Goal: Use online tool/utility

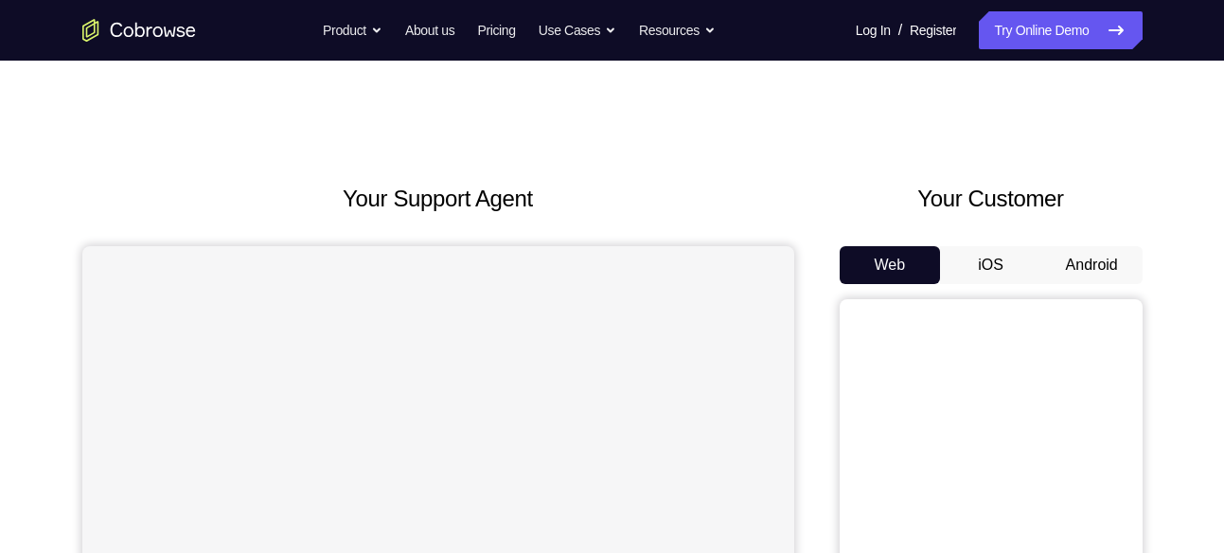
click at [1089, 251] on button "Android" at bounding box center [1091, 265] width 101 height 38
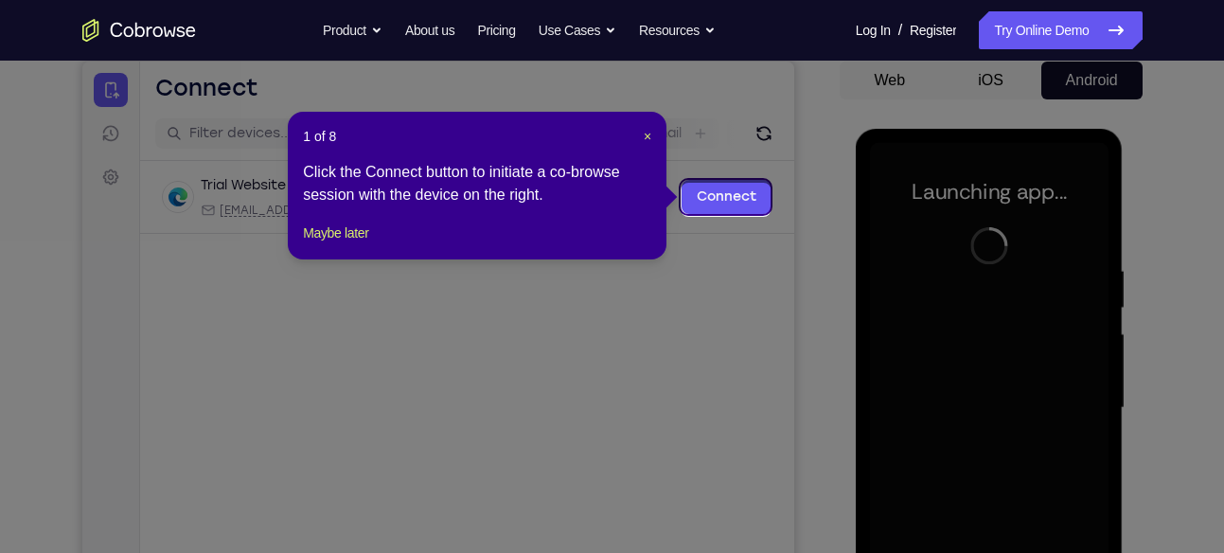
scroll to position [182, 0]
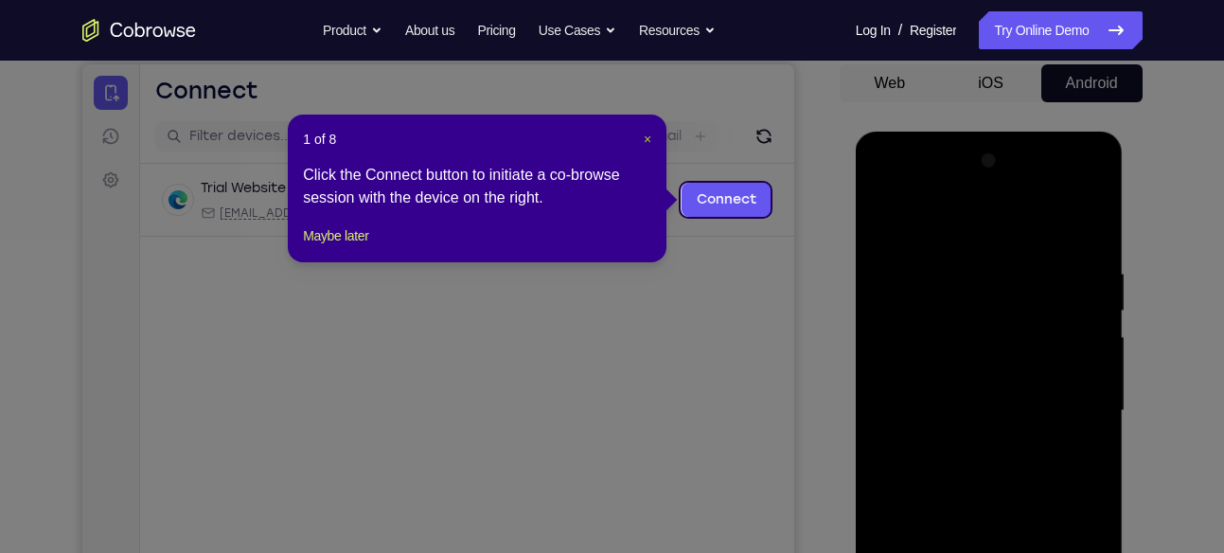
click at [644, 139] on span "×" at bounding box center [647, 139] width 8 height 15
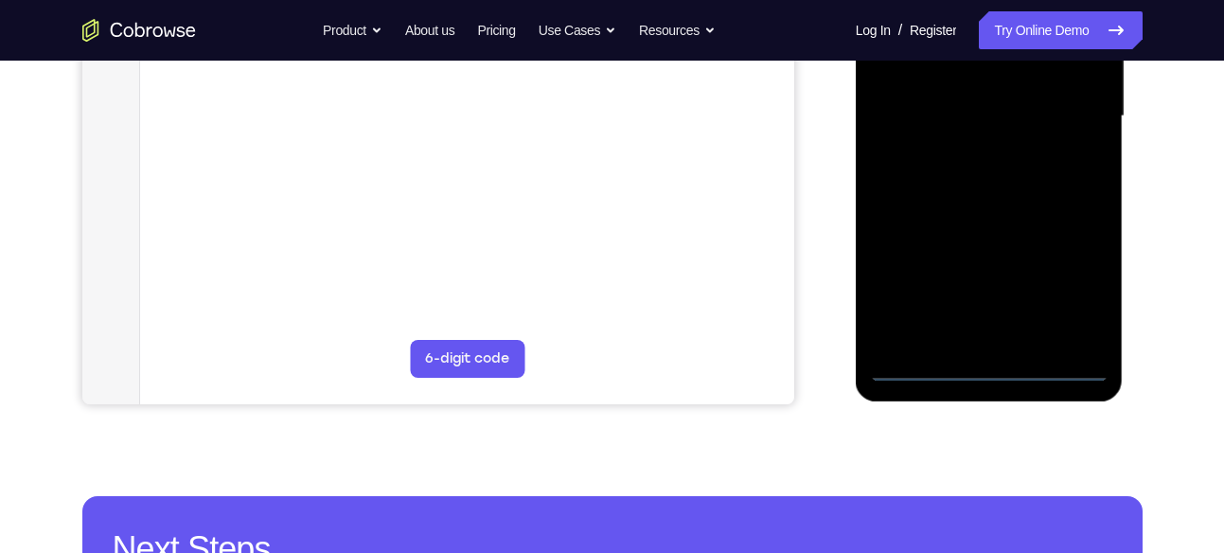
scroll to position [495, 0]
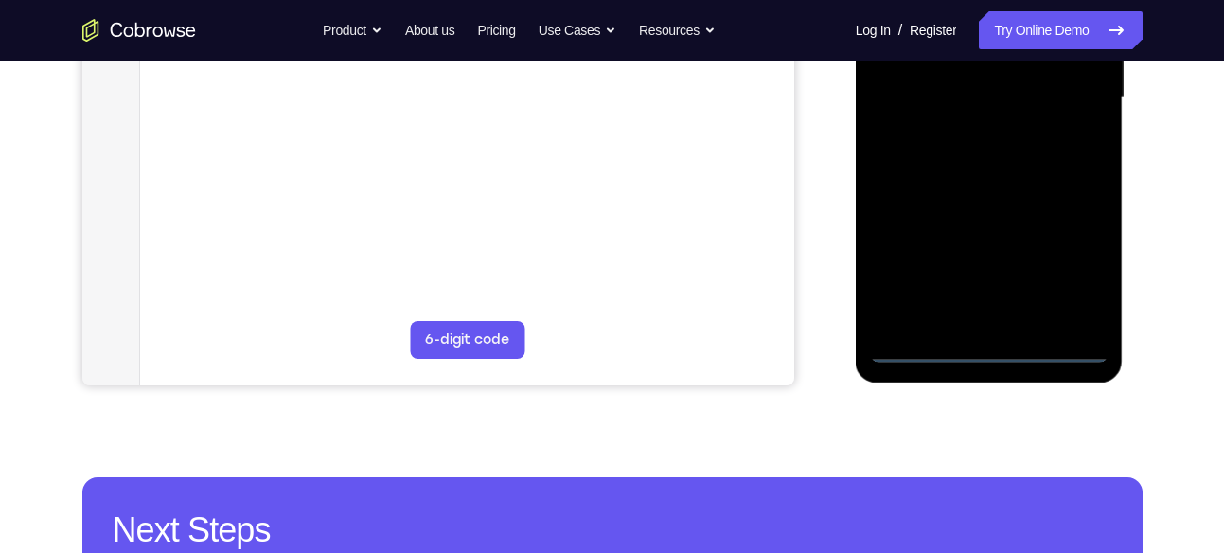
click at [983, 350] on div at bounding box center [989, 98] width 238 height 530
click at [1084, 262] on div at bounding box center [989, 98] width 238 height 530
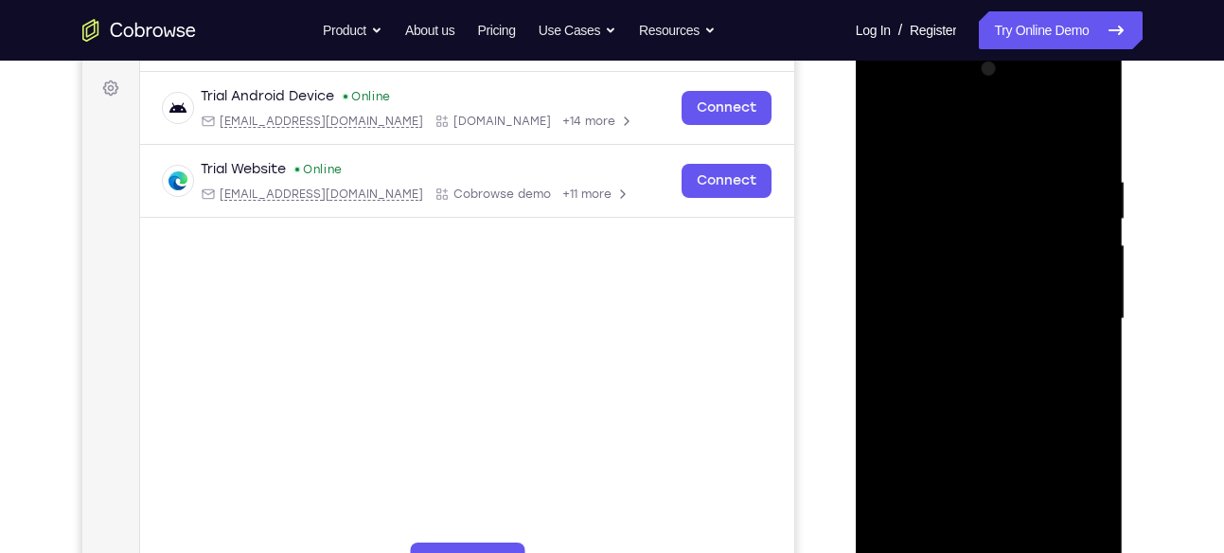
scroll to position [260, 0]
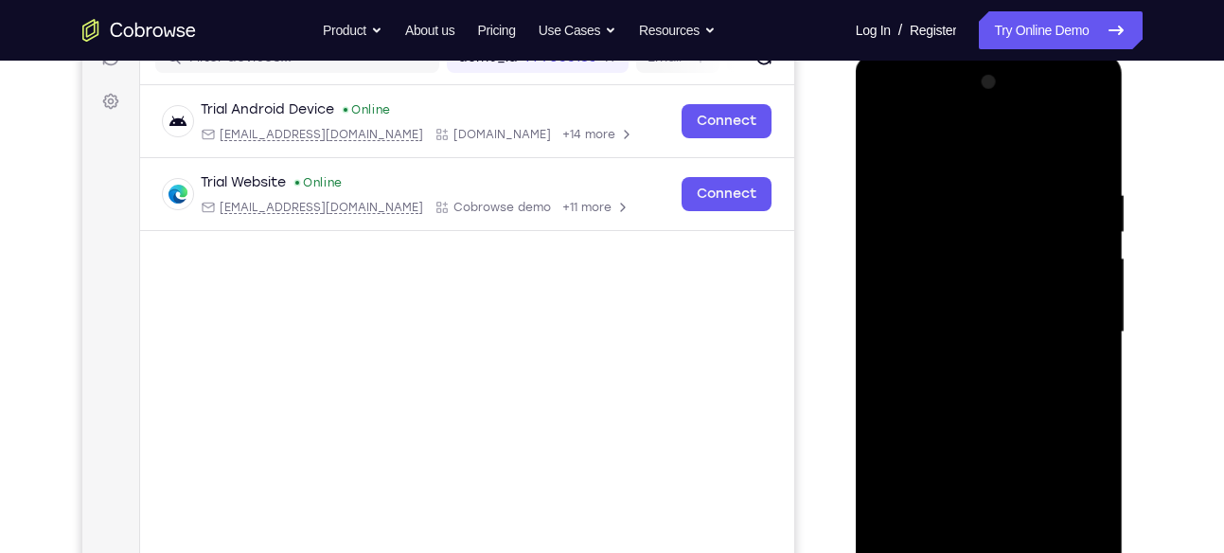
click at [891, 101] on div at bounding box center [989, 332] width 238 height 530
click at [1061, 322] on div at bounding box center [989, 332] width 238 height 530
click at [963, 361] on div at bounding box center [989, 332] width 238 height 530
click at [965, 322] on div at bounding box center [989, 332] width 238 height 530
click at [983, 294] on div at bounding box center [989, 332] width 238 height 530
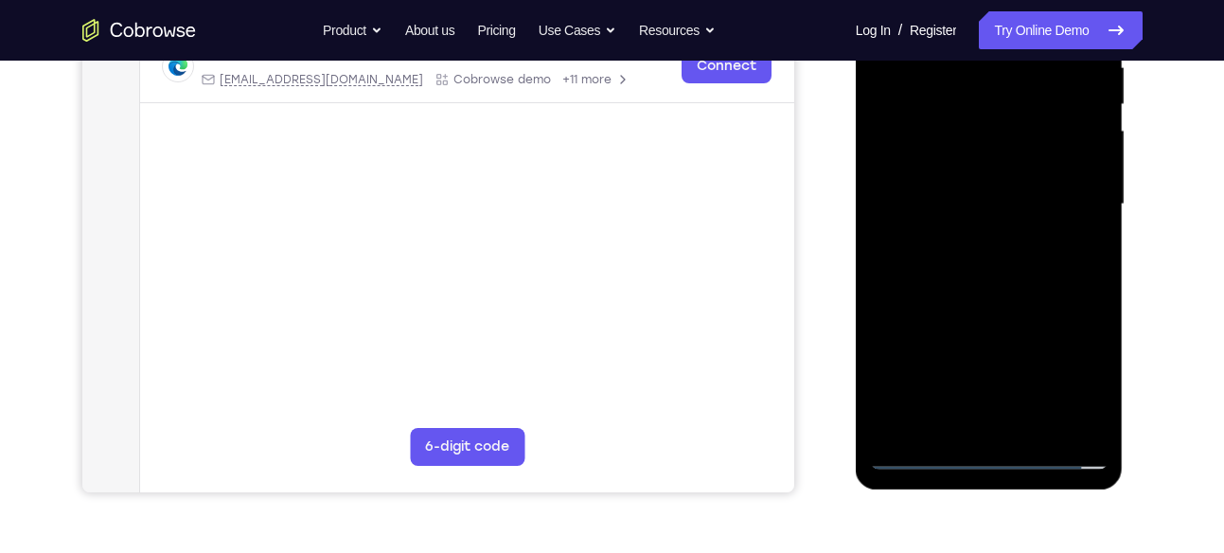
scroll to position [385, 0]
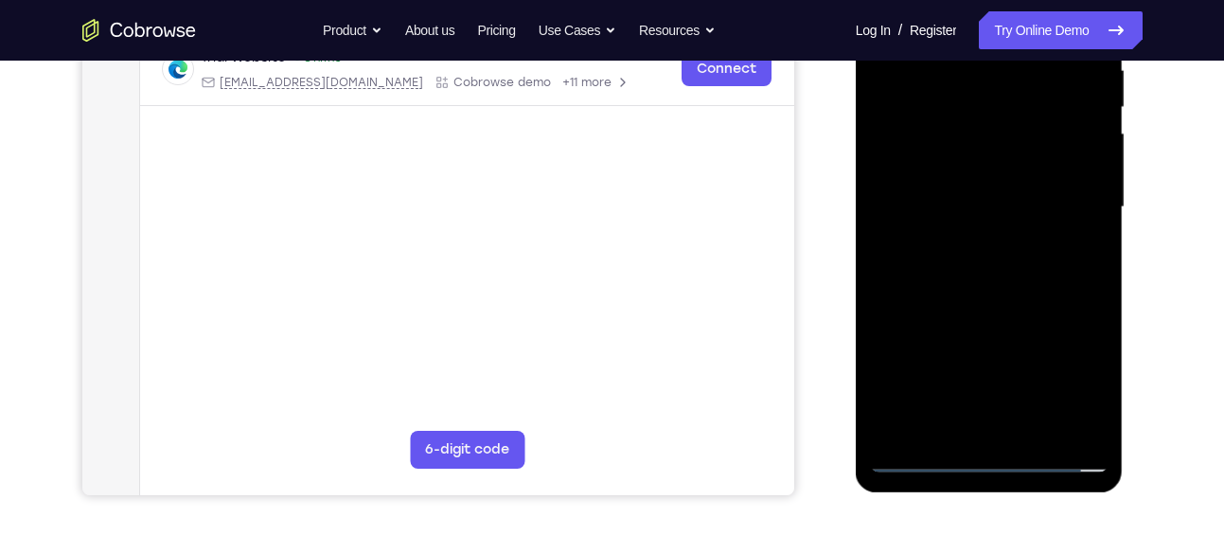
click at [958, 200] on div at bounding box center [989, 207] width 238 height 530
click at [1017, 272] on div at bounding box center [989, 207] width 238 height 530
click at [991, 263] on div at bounding box center [989, 207] width 238 height 530
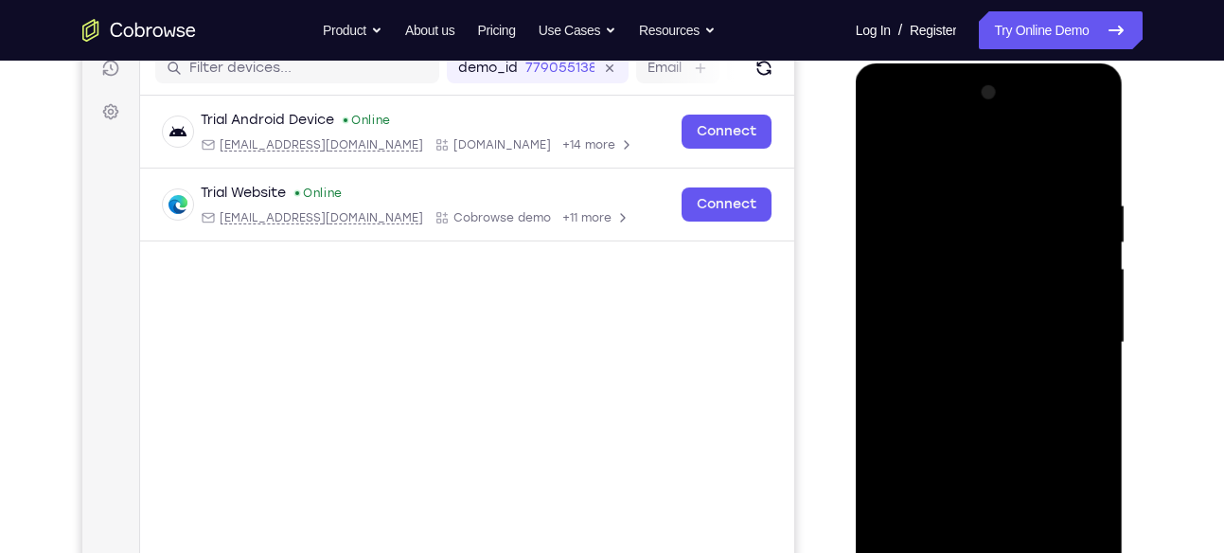
scroll to position [256, 0]
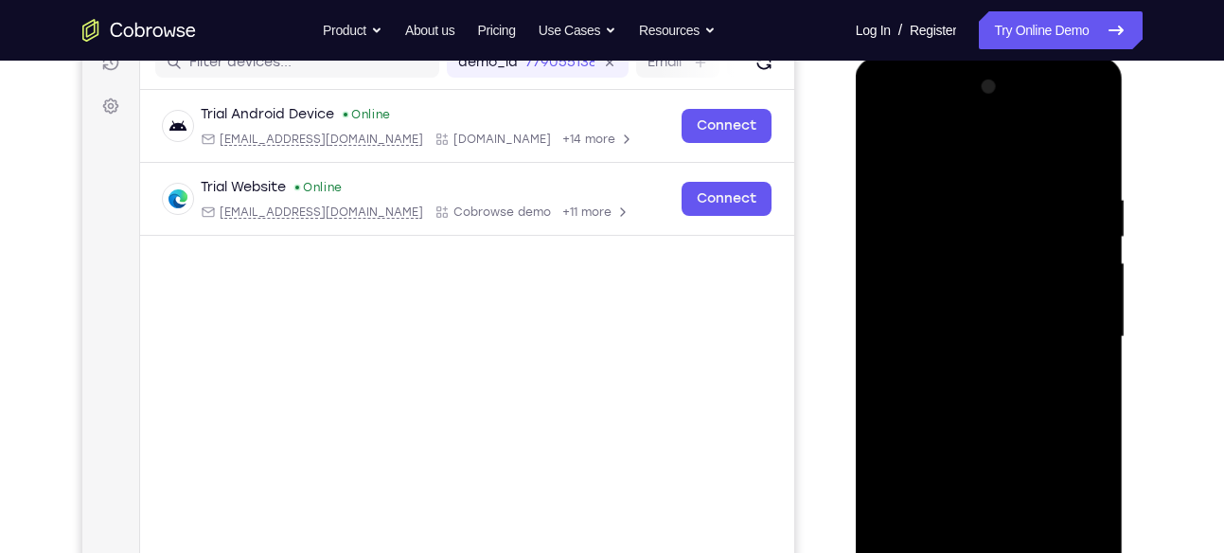
click at [1085, 170] on div at bounding box center [989, 337] width 238 height 530
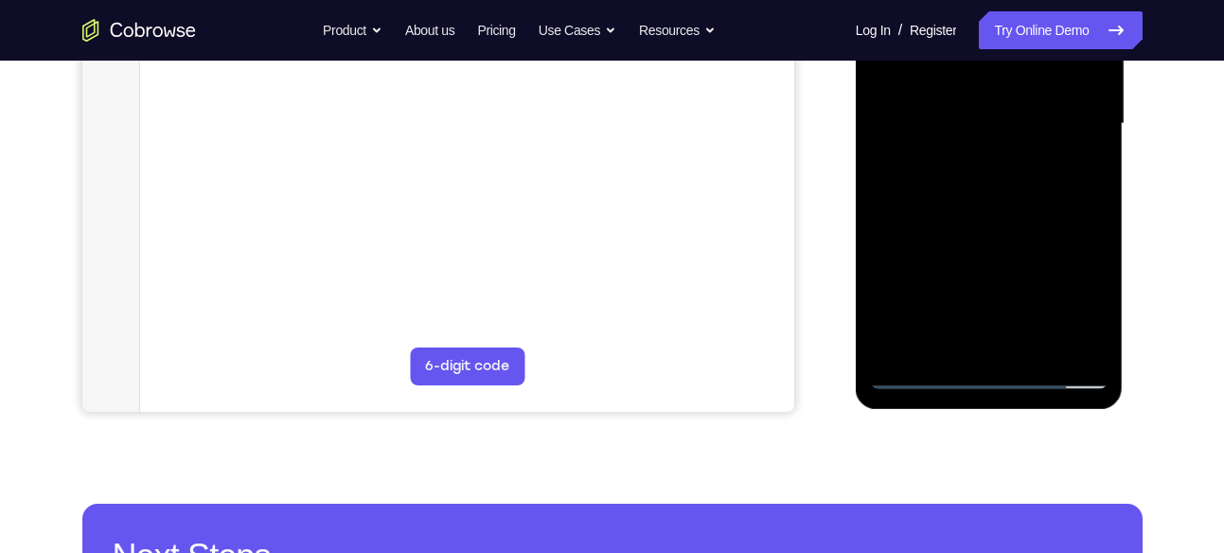
scroll to position [469, 0]
click at [1096, 206] on div at bounding box center [989, 123] width 238 height 530
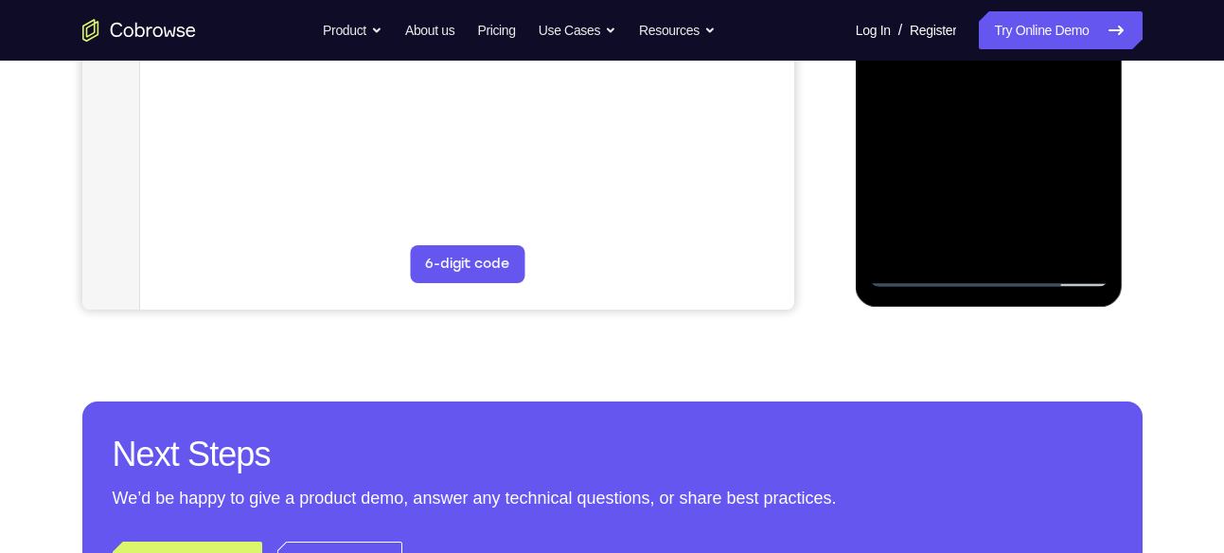
scroll to position [584, 0]
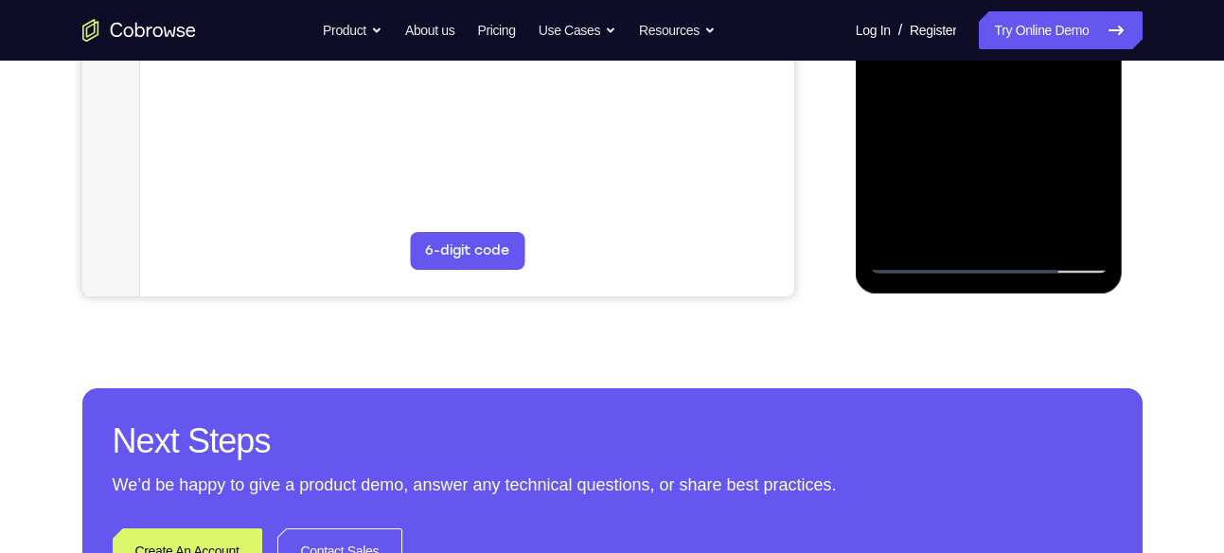
click at [1026, 231] on div at bounding box center [989, 9] width 238 height 530
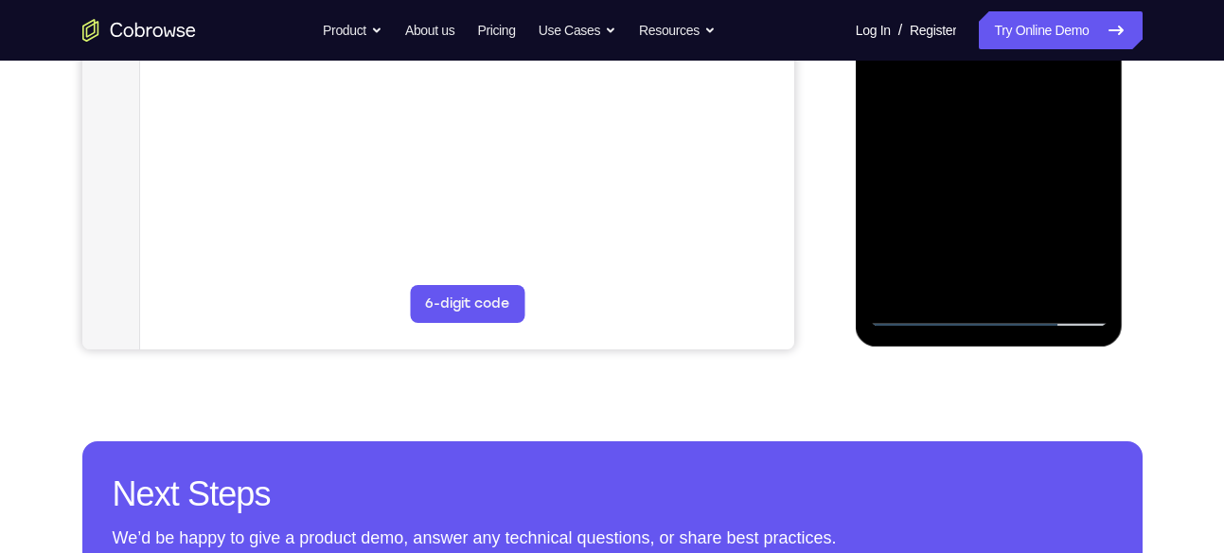
scroll to position [470, 0]
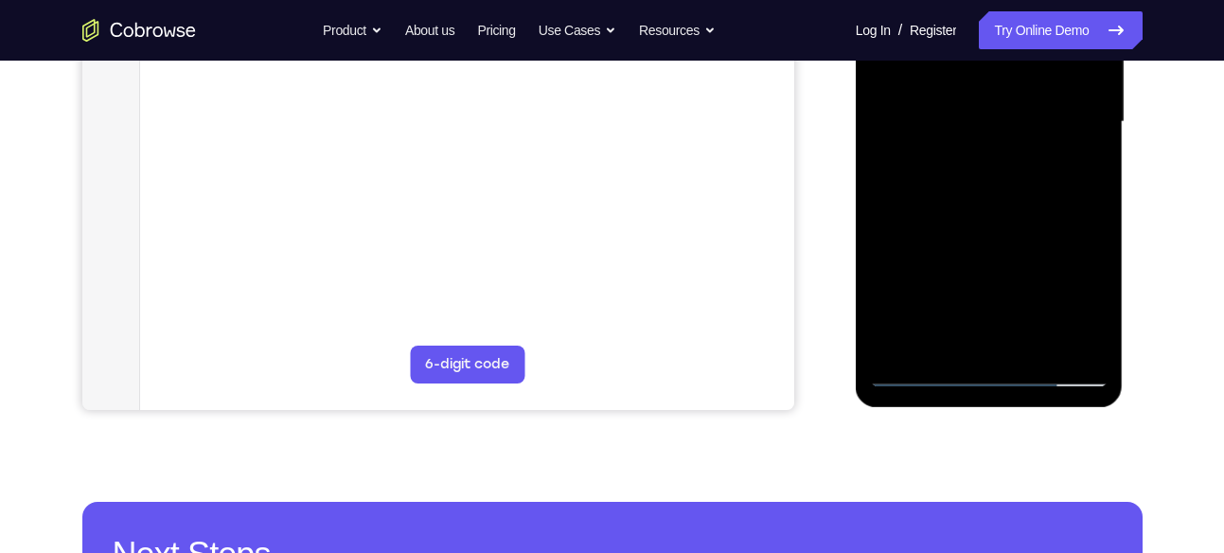
click at [1038, 341] on div at bounding box center [989, 122] width 238 height 530
click at [1008, 221] on div at bounding box center [989, 122] width 238 height 530
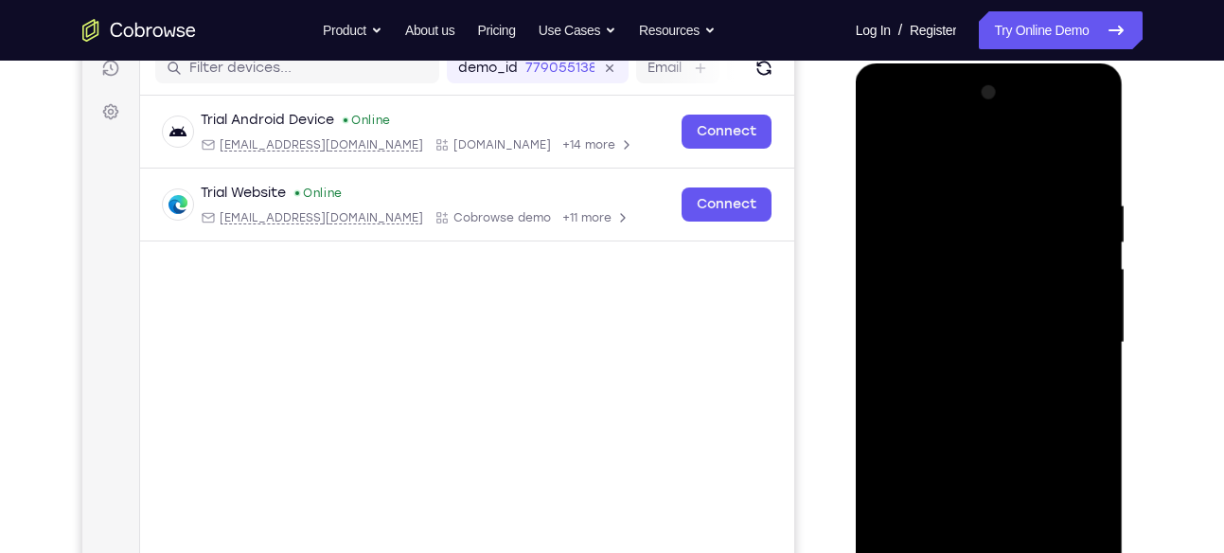
scroll to position [249, 0]
click at [889, 153] on div at bounding box center [989, 344] width 238 height 530
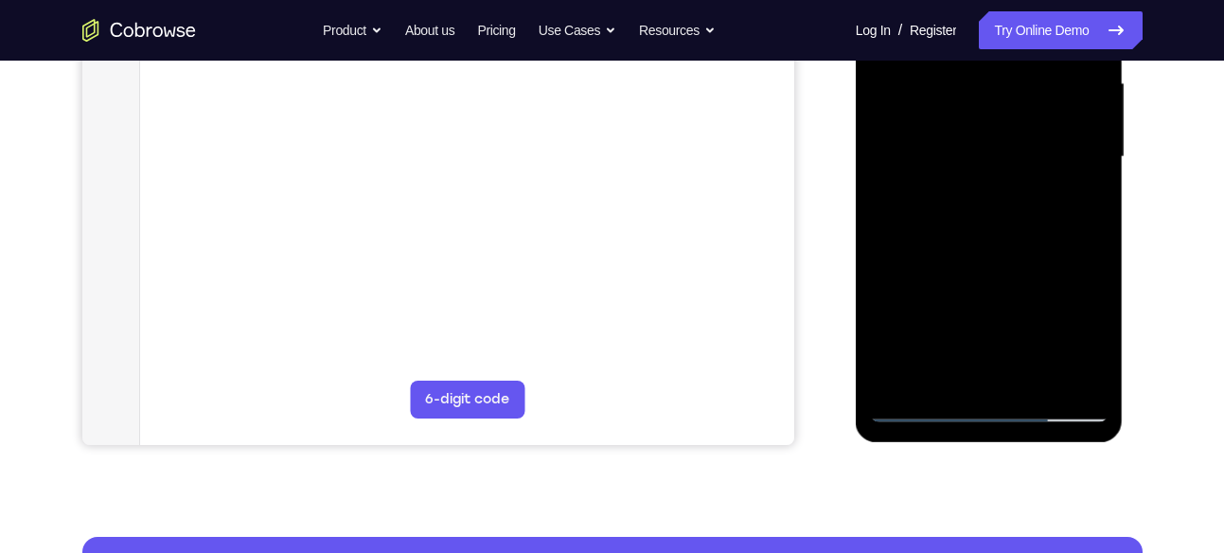
scroll to position [467, 0]
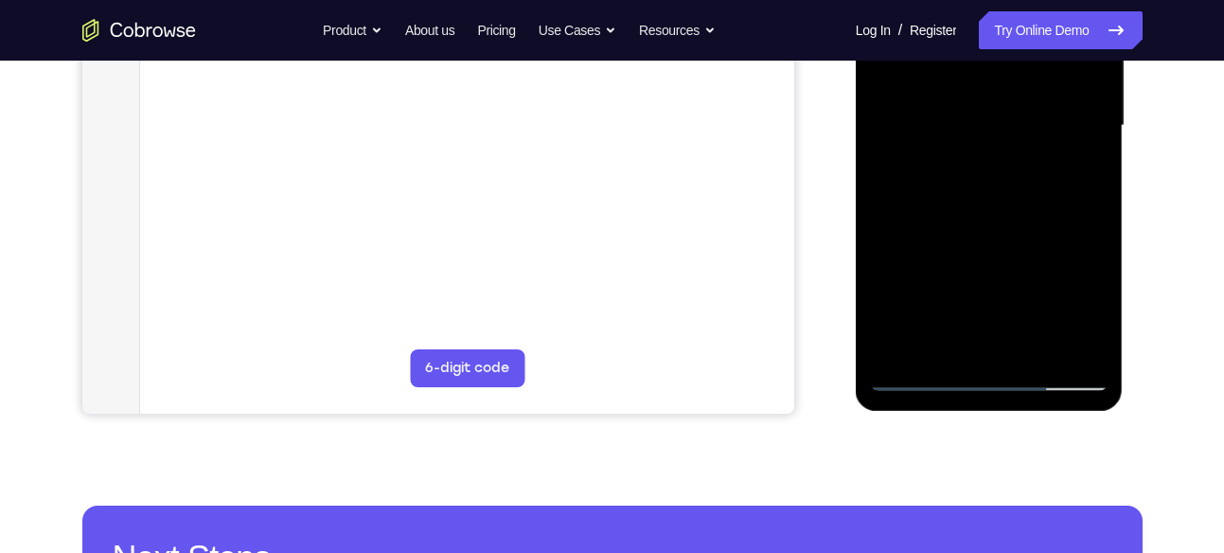
drag, startPoint x: 1013, startPoint y: 77, endPoint x: 1021, endPoint y: 93, distance: 18.2
click at [1021, 93] on div at bounding box center [989, 126] width 238 height 530
drag, startPoint x: 1001, startPoint y: 280, endPoint x: 1011, endPoint y: 84, distance: 196.1
click at [1011, 84] on div at bounding box center [989, 126] width 238 height 530
drag, startPoint x: 1013, startPoint y: 265, endPoint x: 1039, endPoint y: 84, distance: 182.5
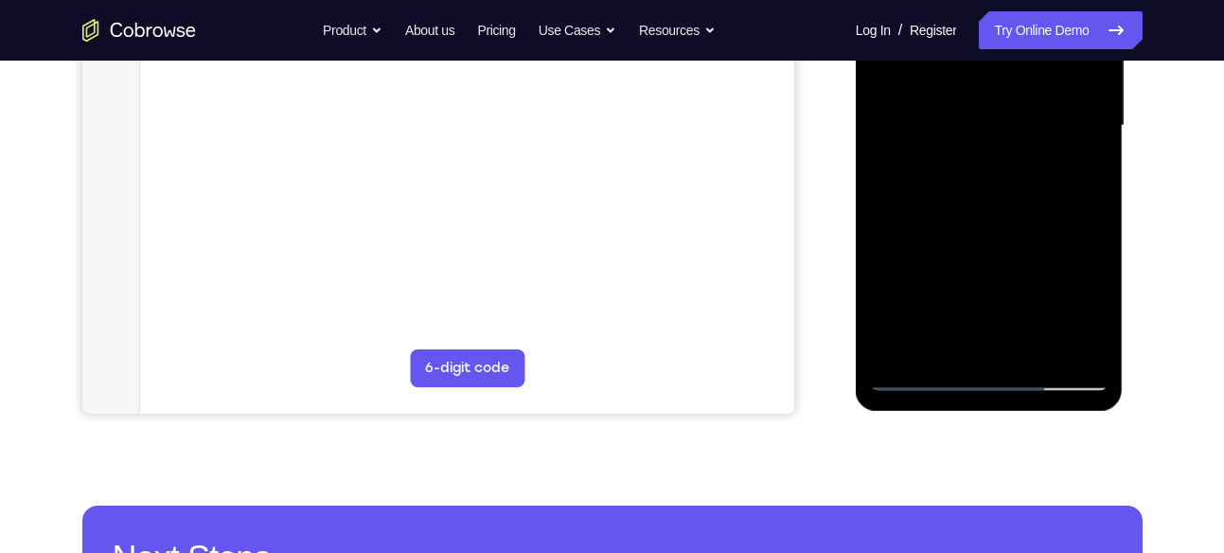
click at [1039, 84] on div at bounding box center [989, 126] width 238 height 530
drag, startPoint x: 1013, startPoint y: 264, endPoint x: 1030, endPoint y: 84, distance: 180.6
click at [1030, 84] on div at bounding box center [989, 126] width 238 height 530
drag, startPoint x: 991, startPoint y: 287, endPoint x: 997, endPoint y: 84, distance: 202.6
click at [997, 84] on div at bounding box center [989, 126] width 238 height 530
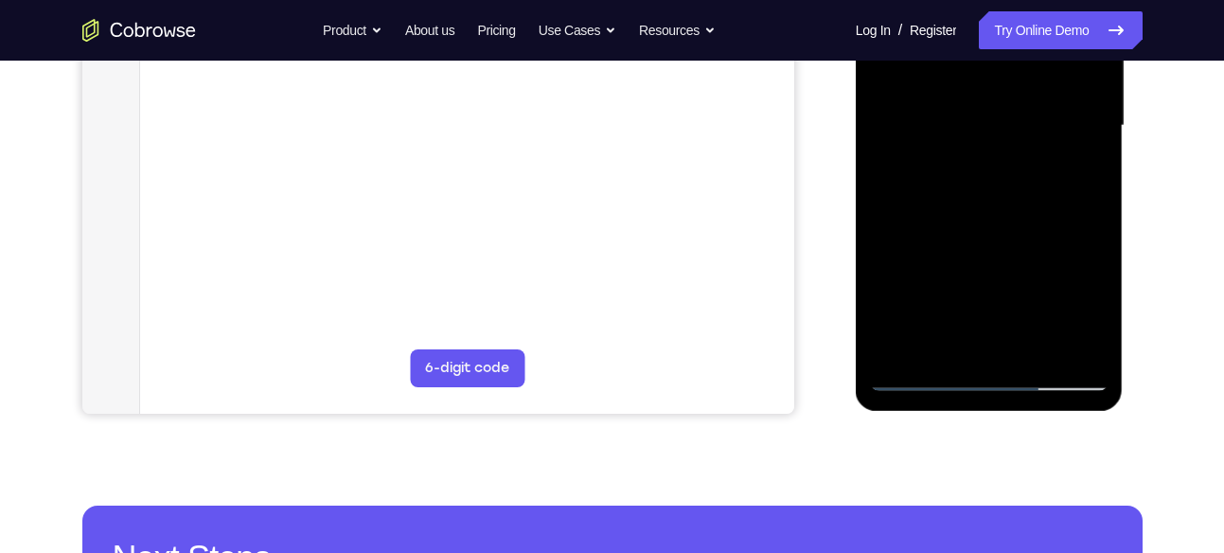
drag, startPoint x: 952, startPoint y: 214, endPoint x: 958, endPoint y: 84, distance: 129.8
click at [958, 84] on div at bounding box center [989, 126] width 238 height 530
drag, startPoint x: 999, startPoint y: 264, endPoint x: 985, endPoint y: 117, distance: 147.4
click at [985, 117] on div at bounding box center [989, 126] width 238 height 530
drag, startPoint x: 1016, startPoint y: 256, endPoint x: 1024, endPoint y: 84, distance: 172.4
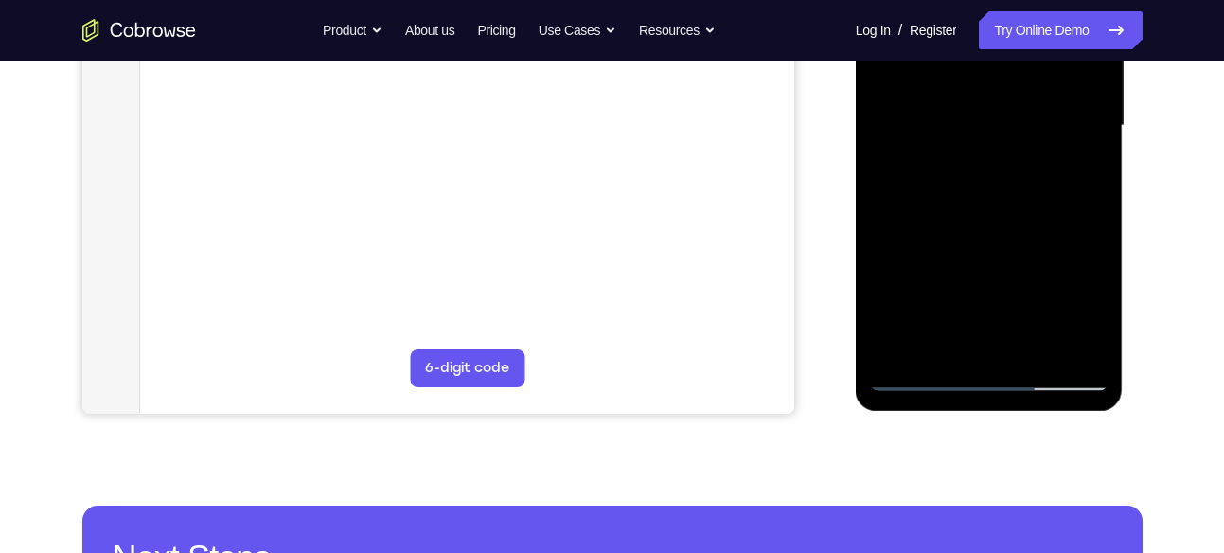
click at [1024, 84] on div at bounding box center [989, 126] width 238 height 530
drag, startPoint x: 1012, startPoint y: 301, endPoint x: 992, endPoint y: 84, distance: 217.6
click at [992, 84] on div at bounding box center [989, 126] width 238 height 530
drag, startPoint x: 1011, startPoint y: 267, endPoint x: 1006, endPoint y: 238, distance: 29.7
click at [1006, 238] on div at bounding box center [989, 126] width 238 height 530
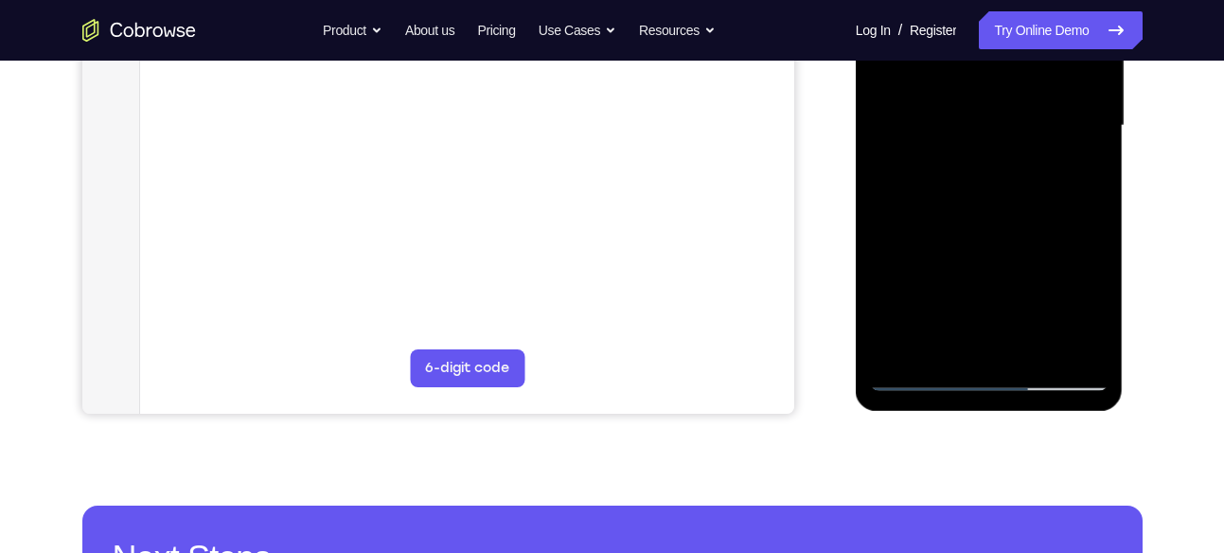
click at [1093, 199] on div at bounding box center [989, 126] width 238 height 530
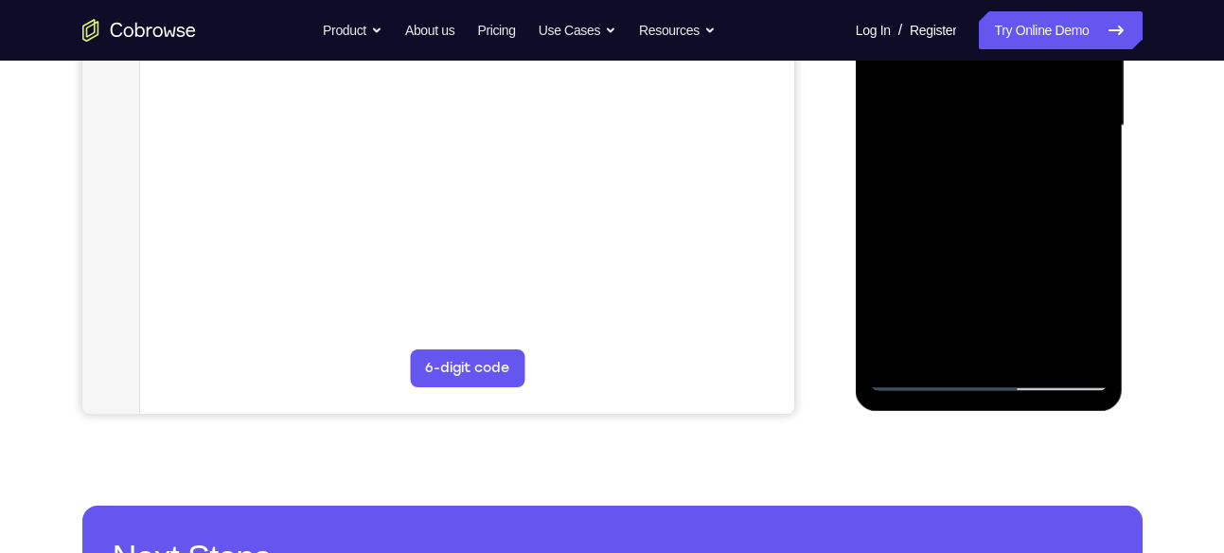
click at [1093, 199] on div at bounding box center [989, 126] width 238 height 530
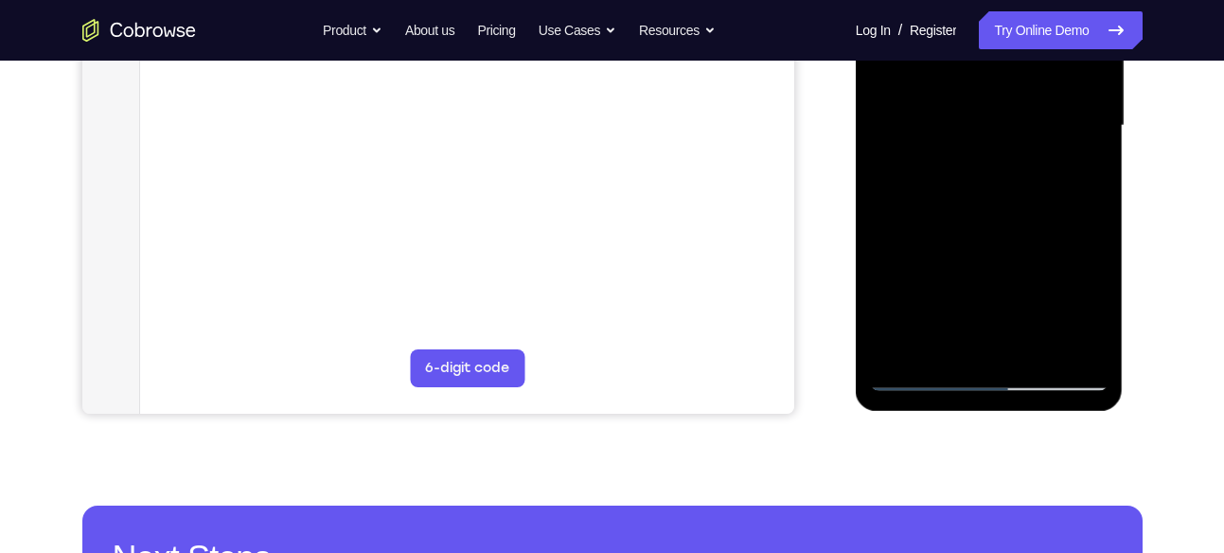
click at [1096, 194] on div at bounding box center [989, 126] width 238 height 530
drag, startPoint x: 998, startPoint y: 260, endPoint x: 997, endPoint y: 90, distance: 170.3
click at [997, 90] on div at bounding box center [989, 126] width 238 height 530
drag, startPoint x: 1003, startPoint y: 245, endPoint x: 1000, endPoint y: 84, distance: 160.9
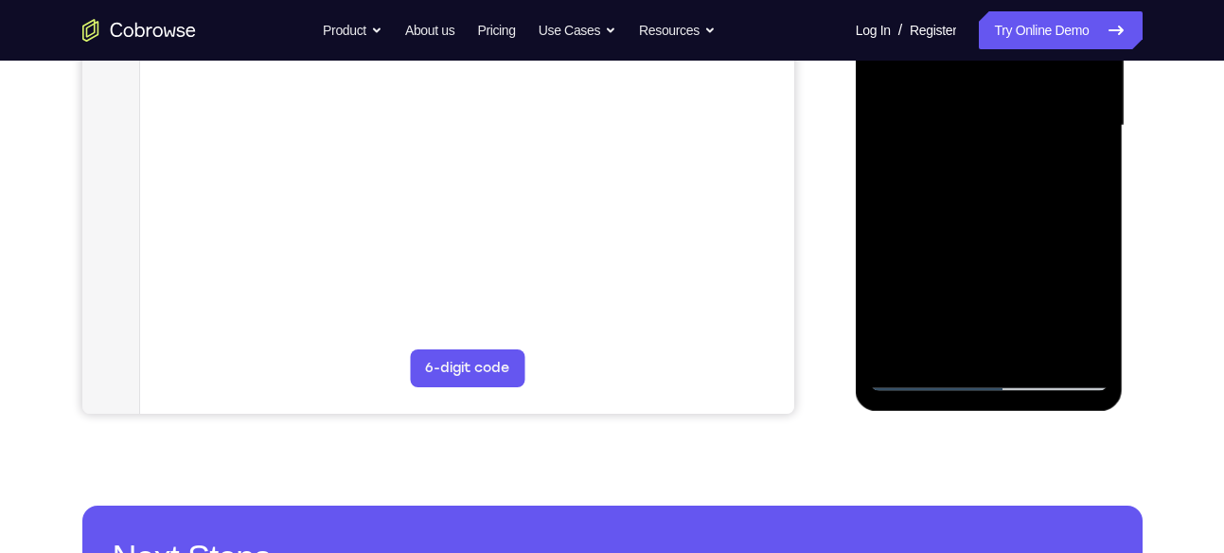
click at [1000, 84] on div at bounding box center [989, 126] width 238 height 530
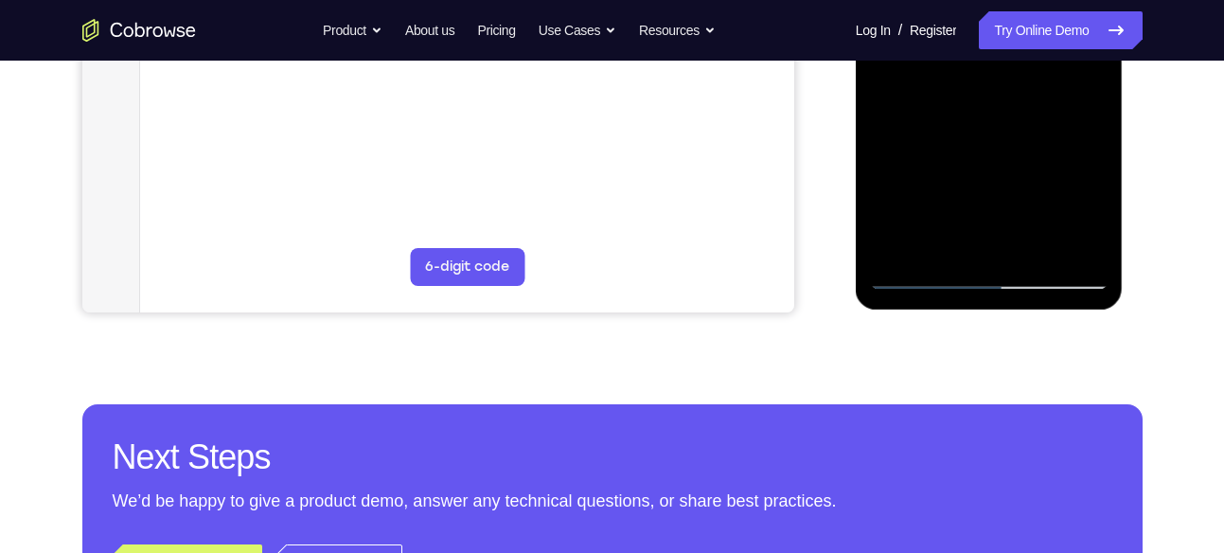
scroll to position [572, 0]
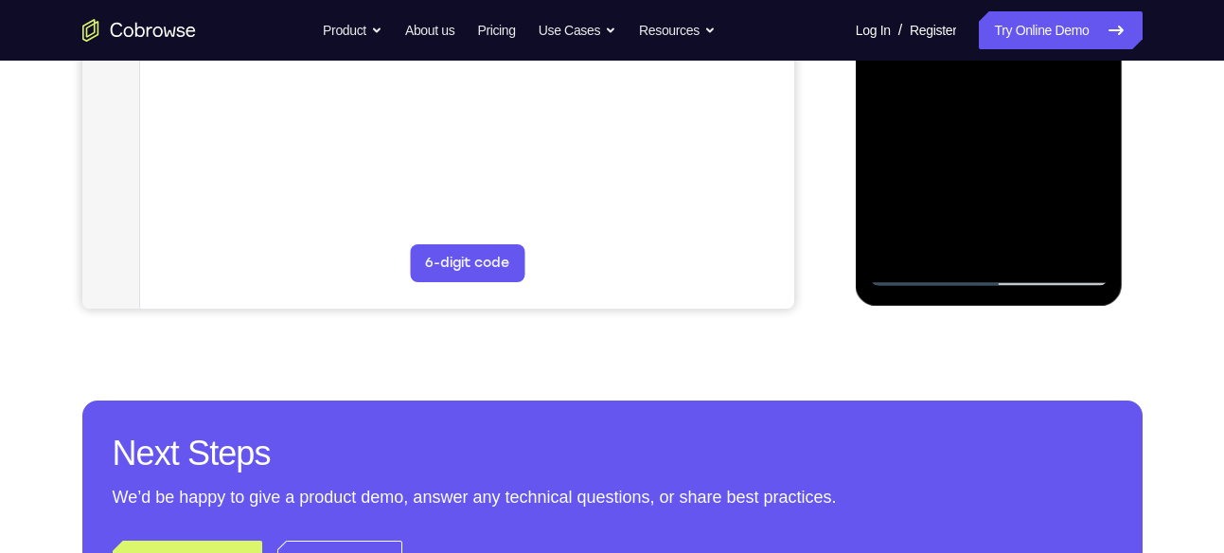
click at [904, 251] on div at bounding box center [989, 21] width 238 height 530
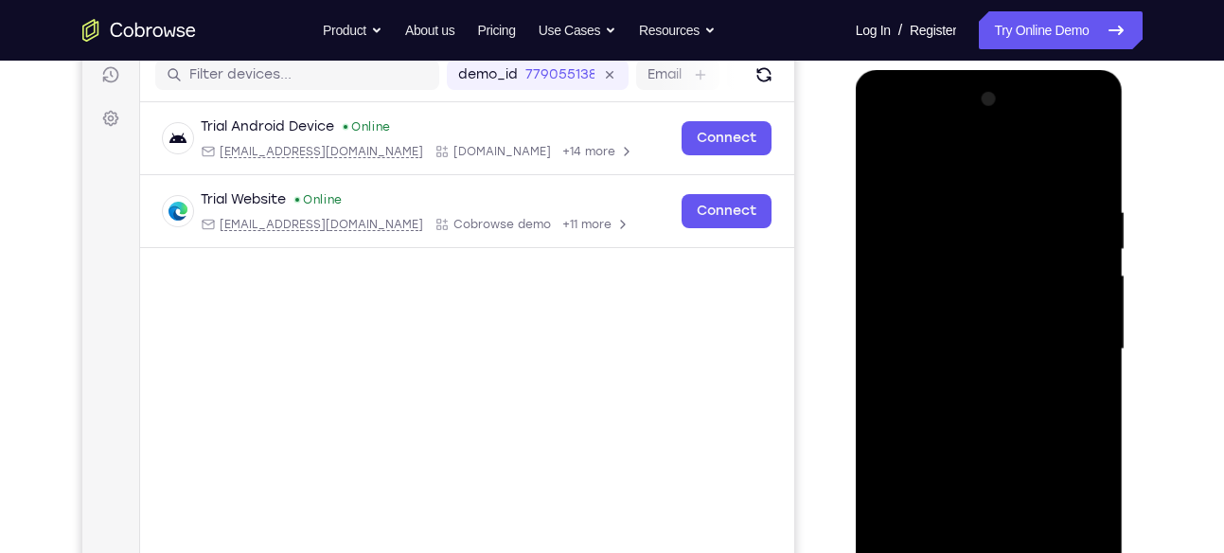
scroll to position [241, 0]
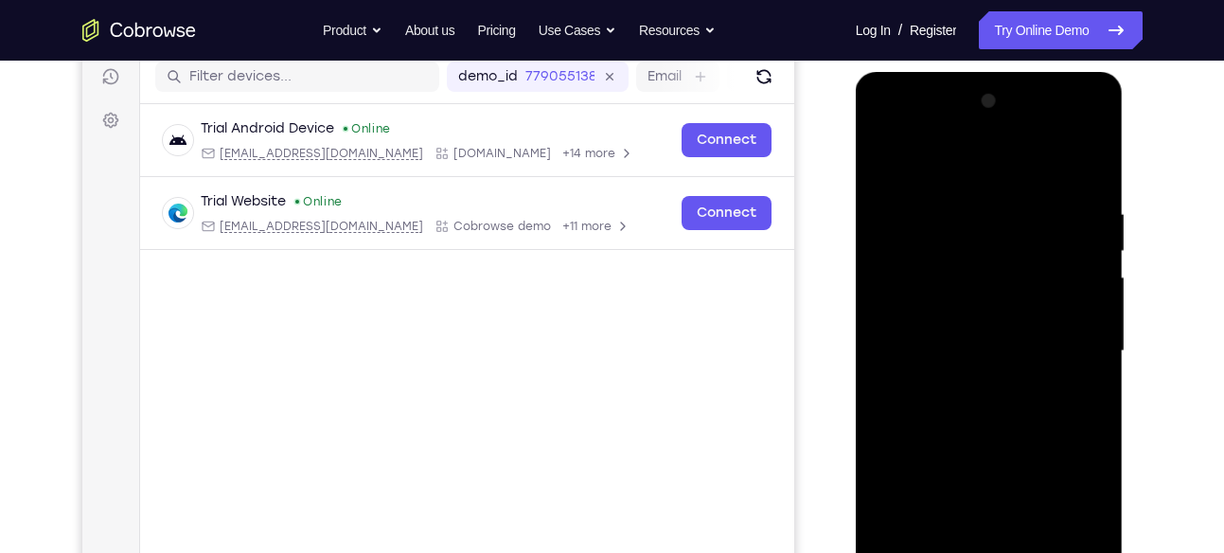
click at [960, 195] on div at bounding box center [989, 351] width 238 height 530
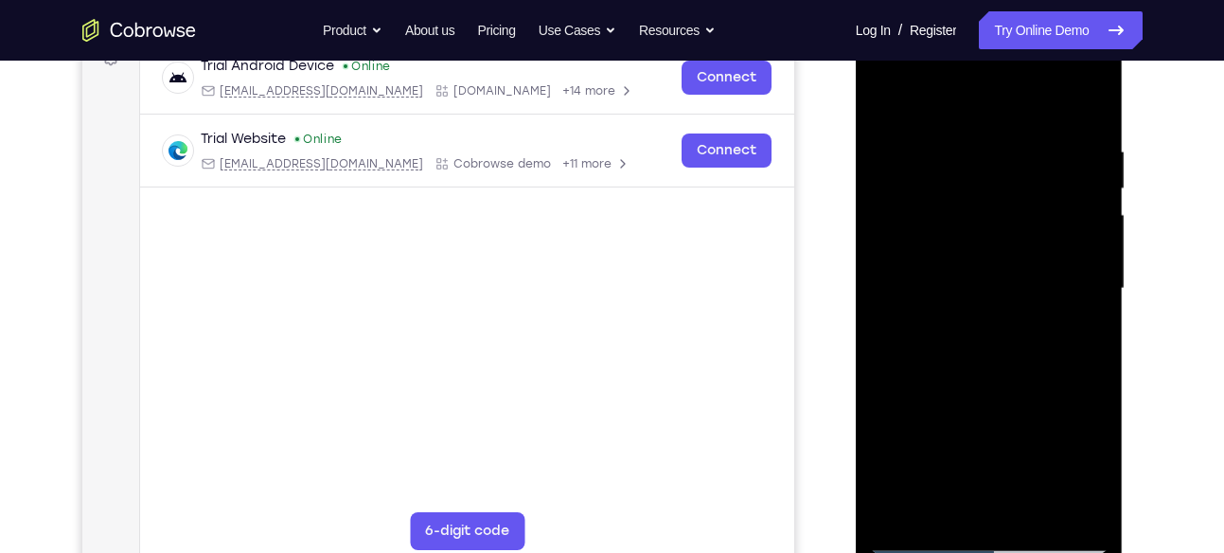
scroll to position [305, 0]
click at [1084, 252] on div at bounding box center [989, 288] width 238 height 530
click at [1075, 185] on div at bounding box center [989, 288] width 238 height 530
click at [1065, 222] on div at bounding box center [989, 288] width 238 height 530
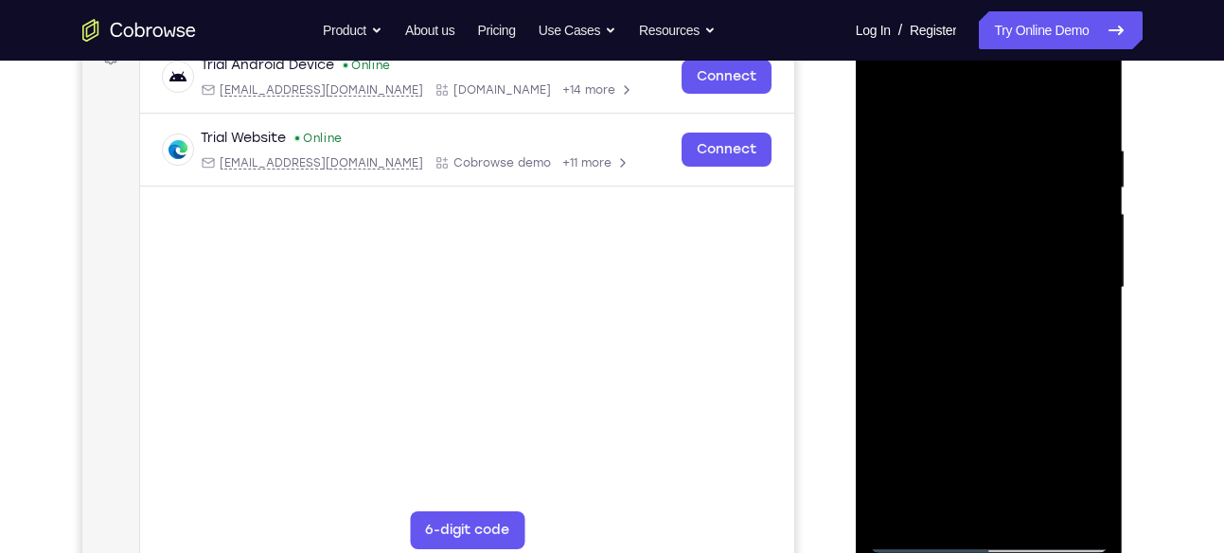
click at [1065, 222] on div at bounding box center [989, 288] width 238 height 530
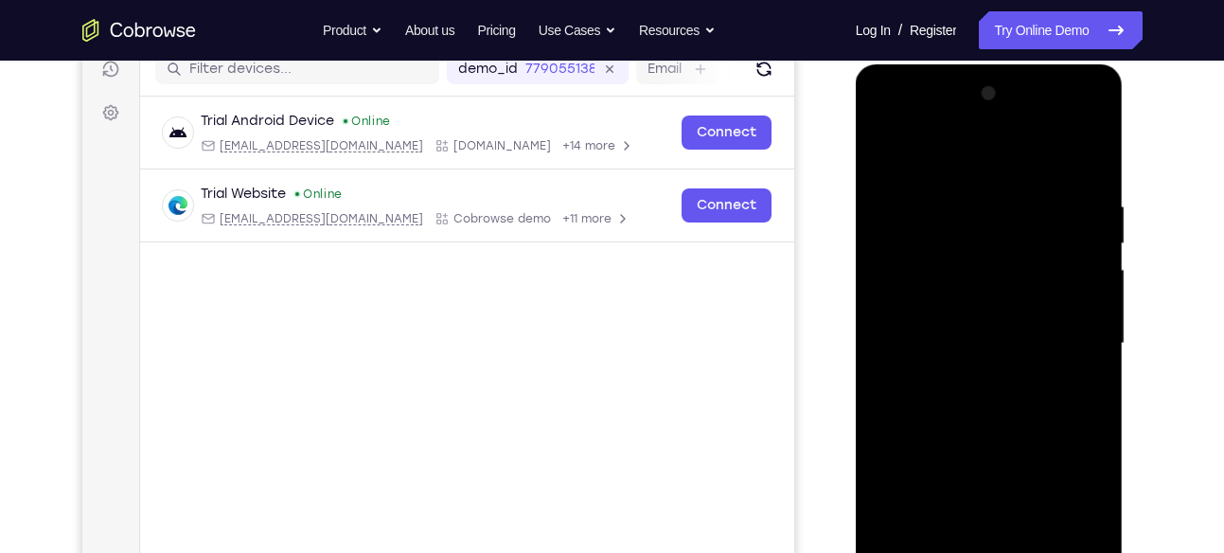
click at [1085, 266] on div at bounding box center [989, 344] width 238 height 530
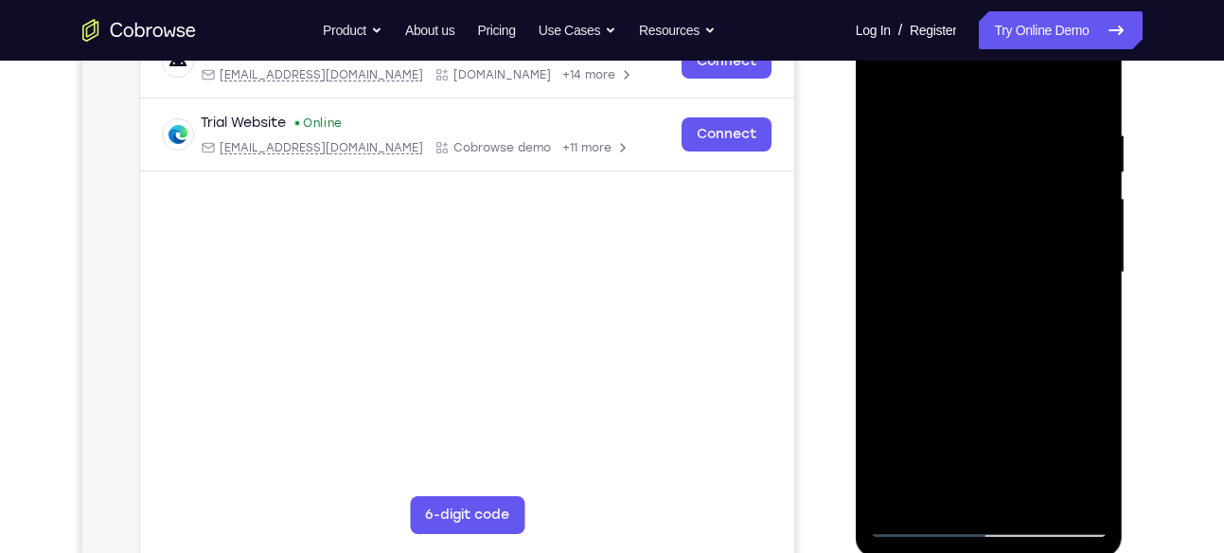
scroll to position [337, 0]
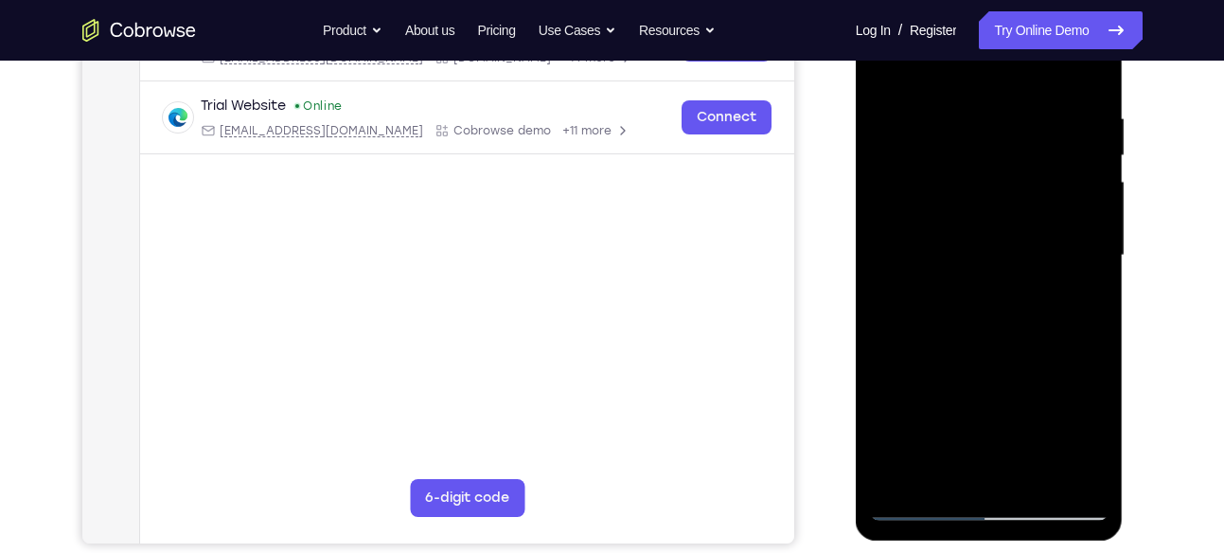
click at [1085, 266] on div at bounding box center [989, 256] width 238 height 530
click at [1060, 230] on div at bounding box center [989, 256] width 238 height 530
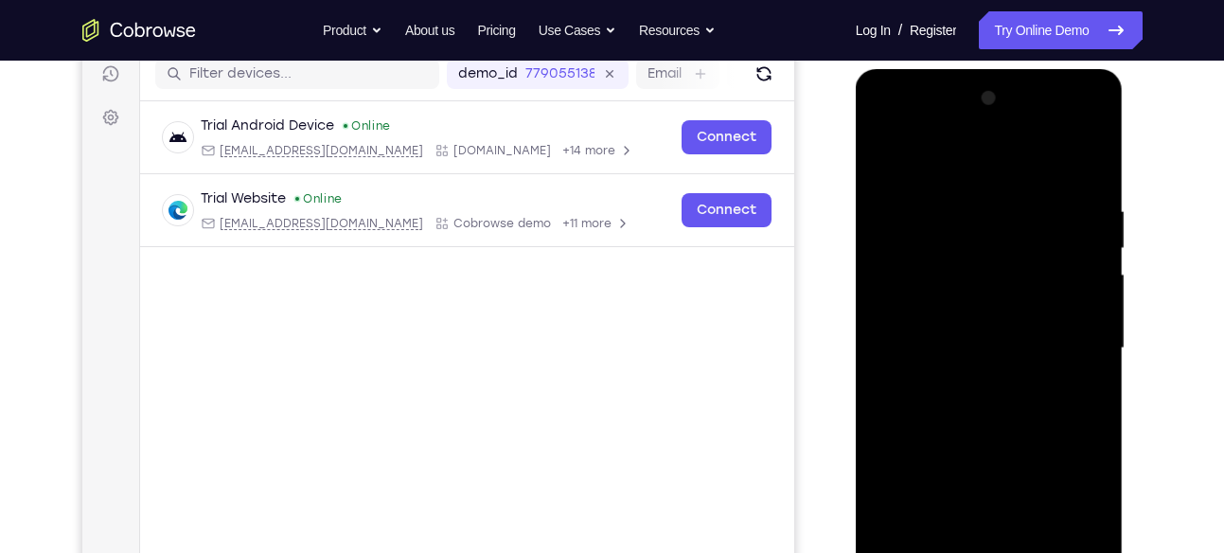
scroll to position [274, 0]
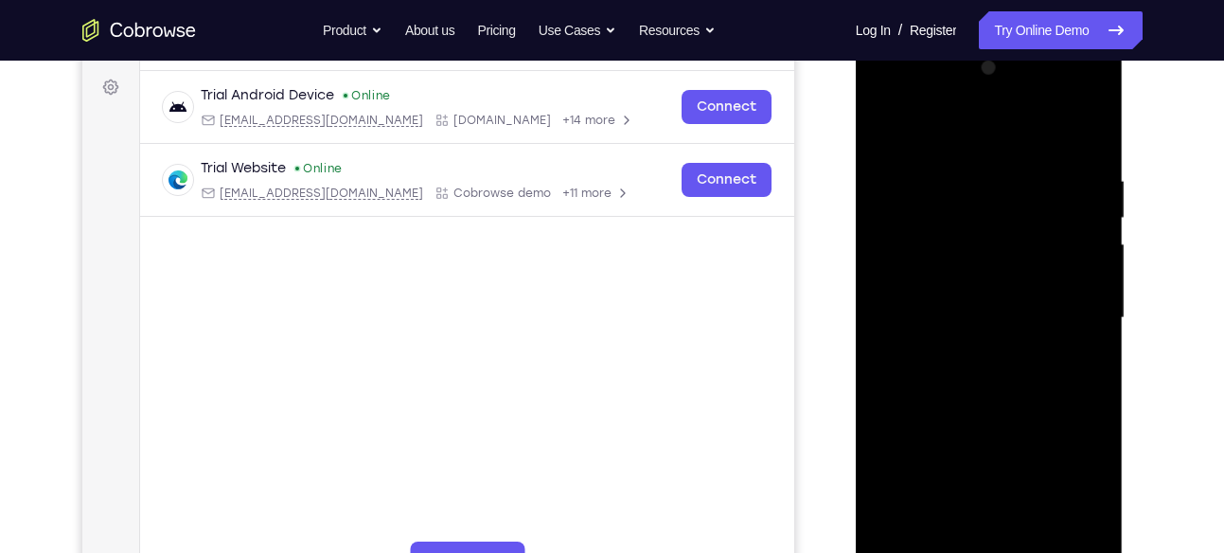
click at [1074, 256] on div at bounding box center [989, 318] width 238 height 530
click at [1078, 187] on div at bounding box center [989, 318] width 238 height 530
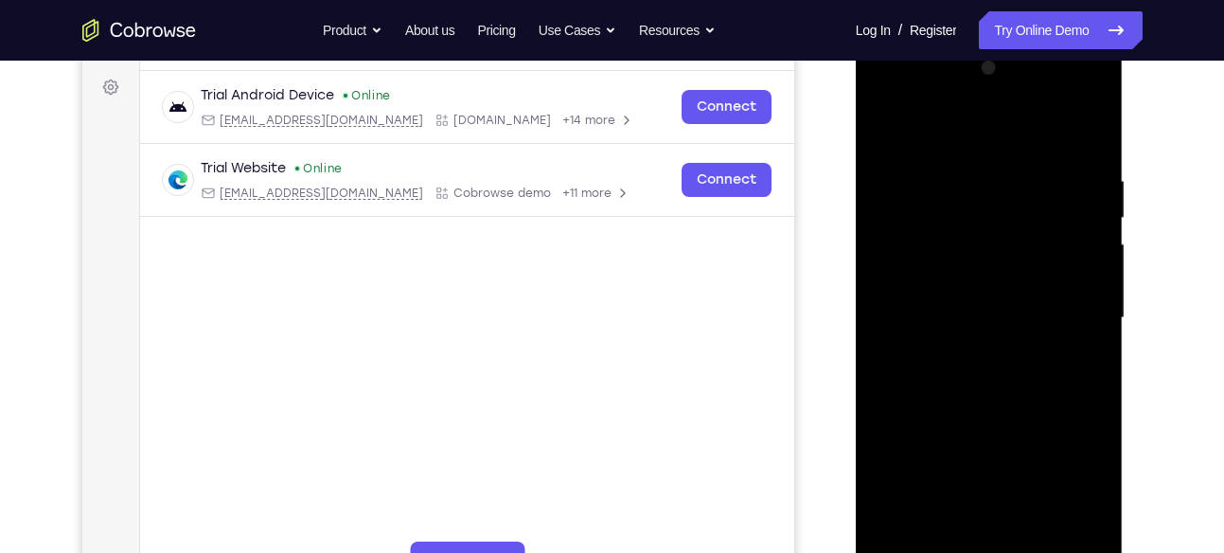
click at [1081, 228] on div at bounding box center [989, 318] width 238 height 530
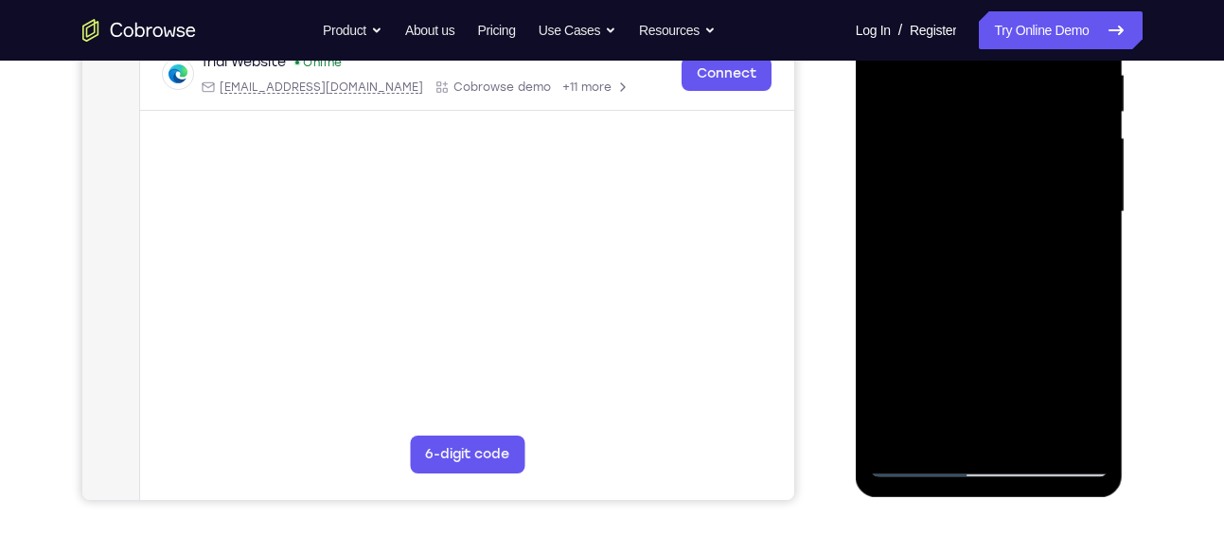
scroll to position [382, 0]
click at [1092, 190] on div at bounding box center [989, 210] width 238 height 530
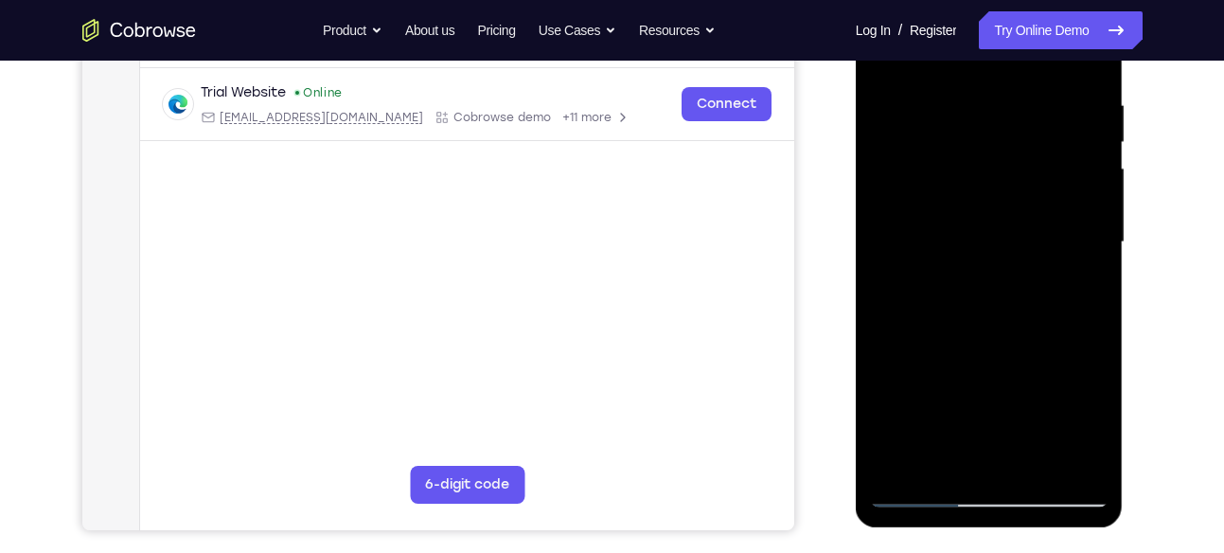
scroll to position [349, 0]
click at [1066, 237] on div at bounding box center [989, 243] width 238 height 530
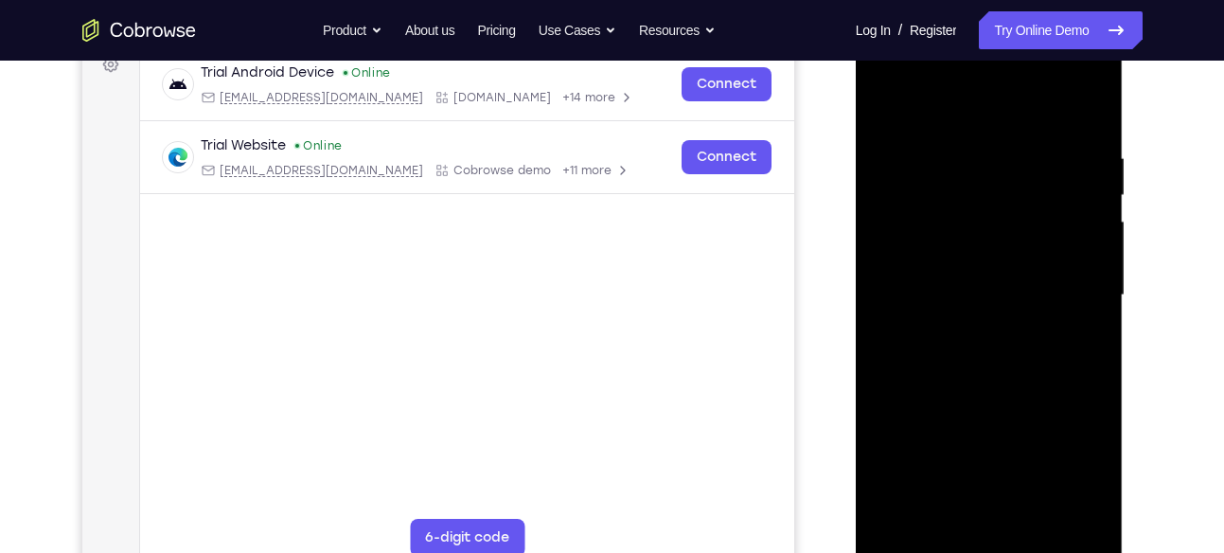
scroll to position [278, 0]
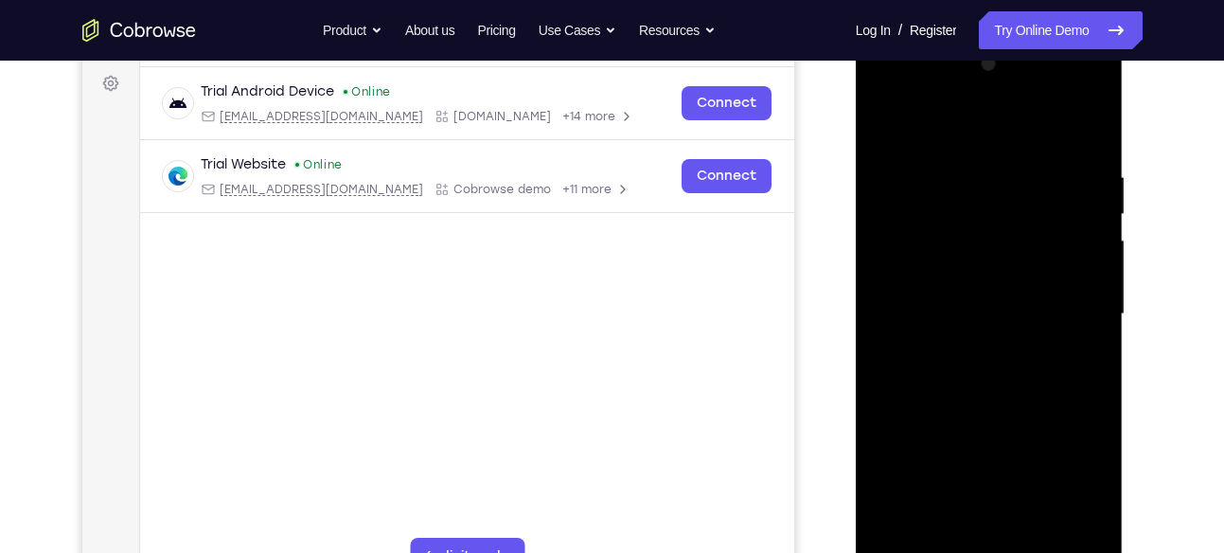
click at [1066, 237] on div at bounding box center [989, 314] width 238 height 530
click at [1082, 202] on div at bounding box center [989, 314] width 238 height 530
click at [1079, 239] on div at bounding box center [989, 314] width 238 height 530
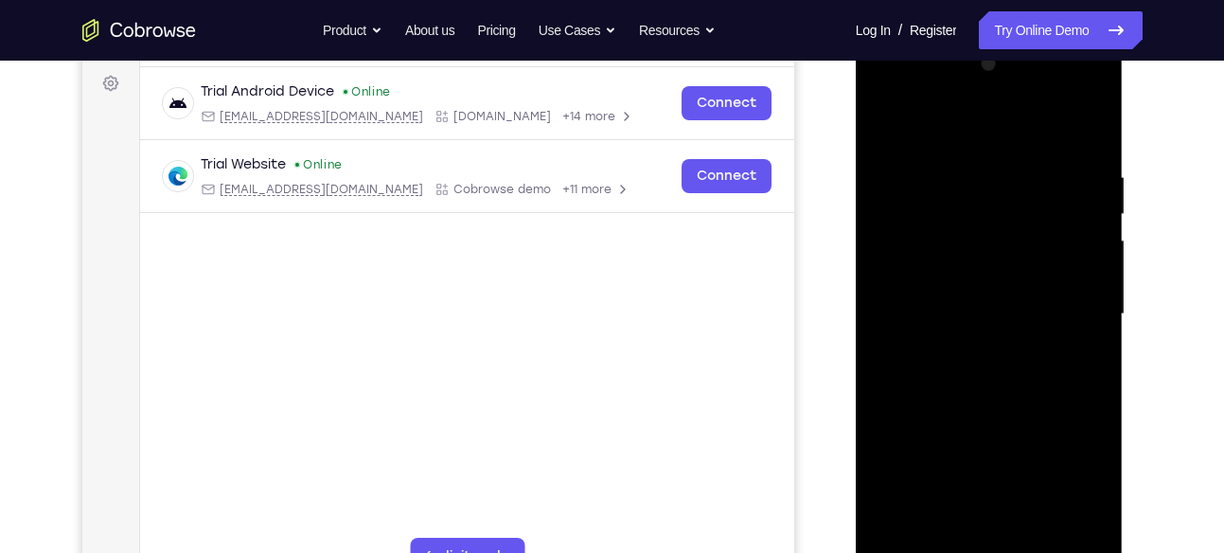
click at [1079, 239] on div at bounding box center [989, 314] width 238 height 530
click at [1056, 226] on div at bounding box center [989, 314] width 238 height 530
click at [1057, 223] on div at bounding box center [989, 314] width 238 height 530
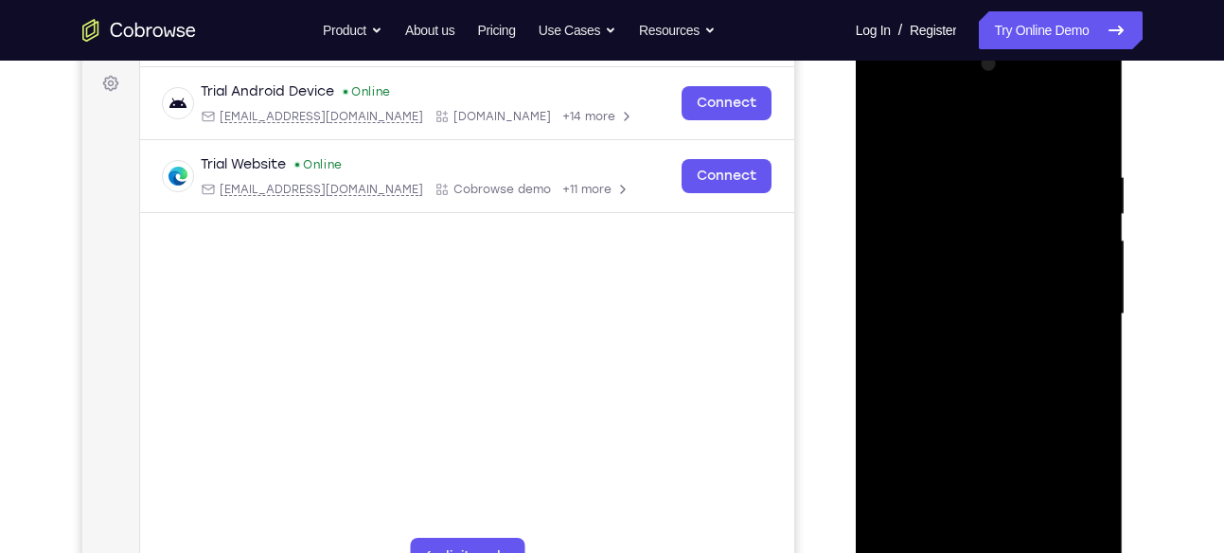
click at [1065, 212] on div at bounding box center [989, 314] width 238 height 530
click at [1071, 203] on div at bounding box center [989, 314] width 238 height 530
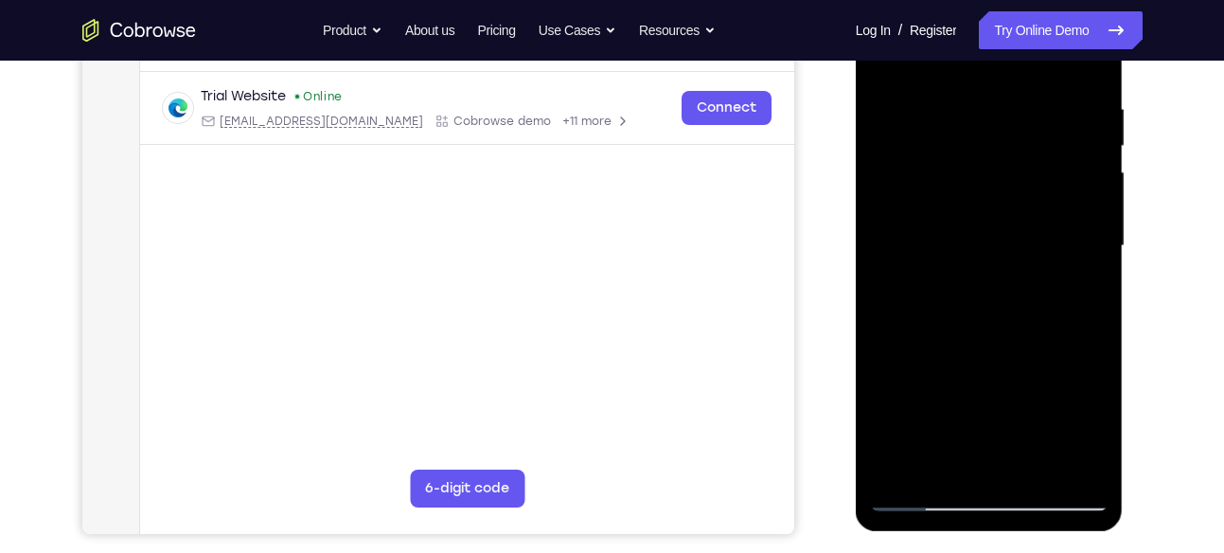
scroll to position [347, 0]
click at [1084, 203] on div at bounding box center [989, 245] width 238 height 530
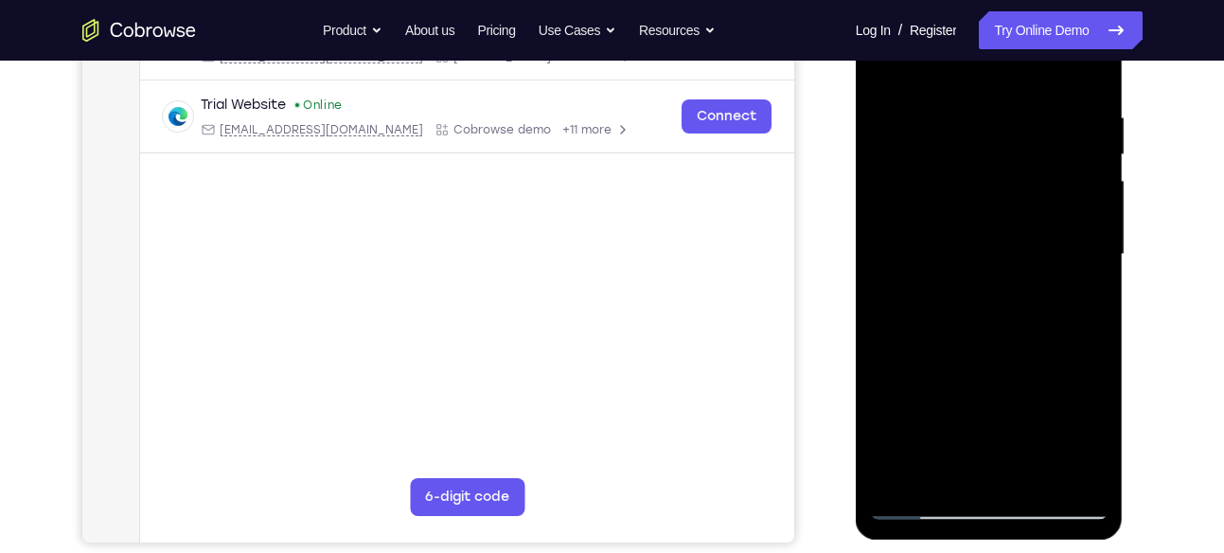
scroll to position [326, 0]
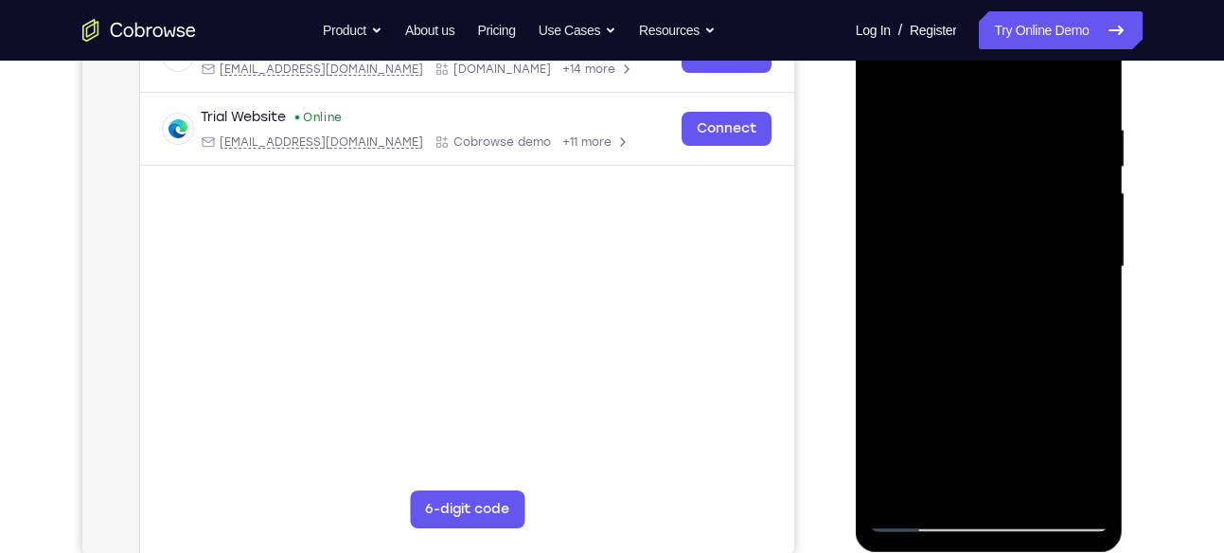
click at [1084, 203] on div at bounding box center [989, 267] width 238 height 530
drag, startPoint x: 1084, startPoint y: 224, endPoint x: 1084, endPoint y: 203, distance: 21.8
click at [1084, 203] on div at bounding box center [989, 267] width 238 height 530
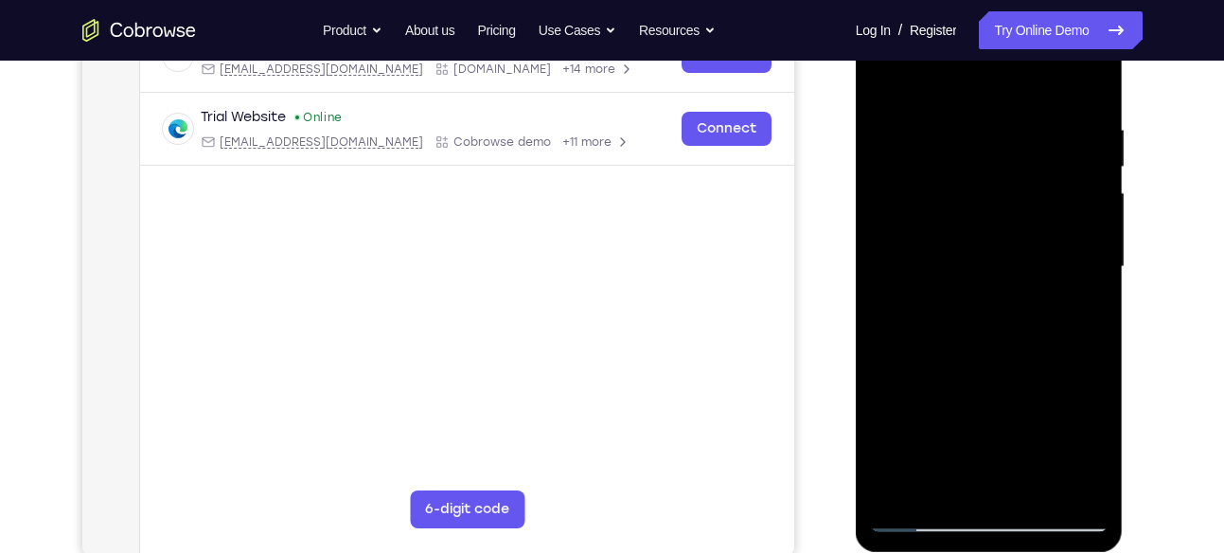
click at [1084, 203] on div at bounding box center [989, 267] width 238 height 530
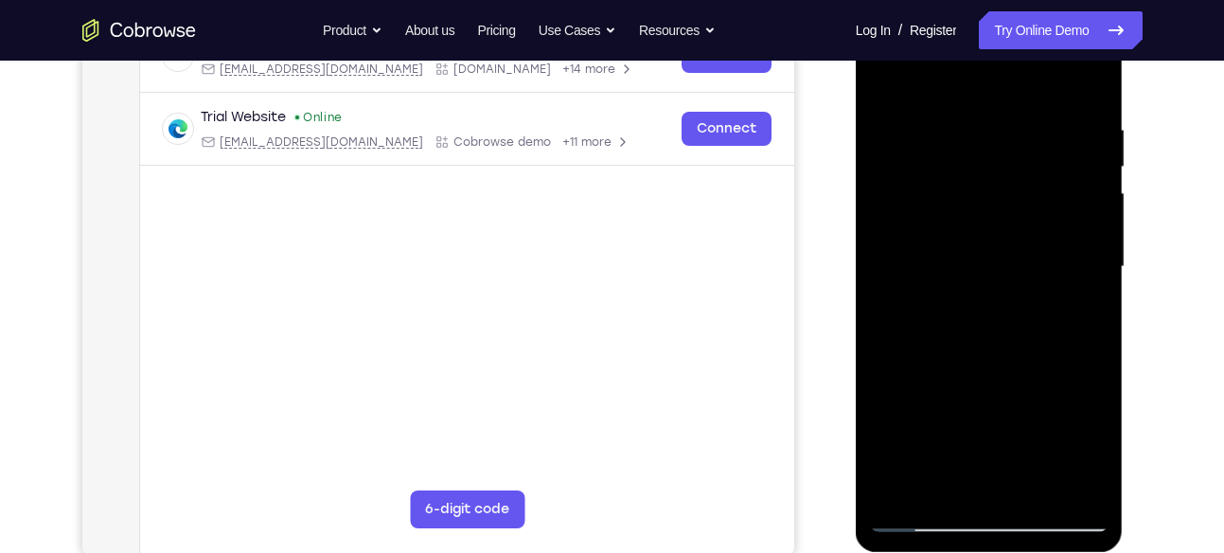
click at [1084, 203] on div at bounding box center [989, 267] width 238 height 530
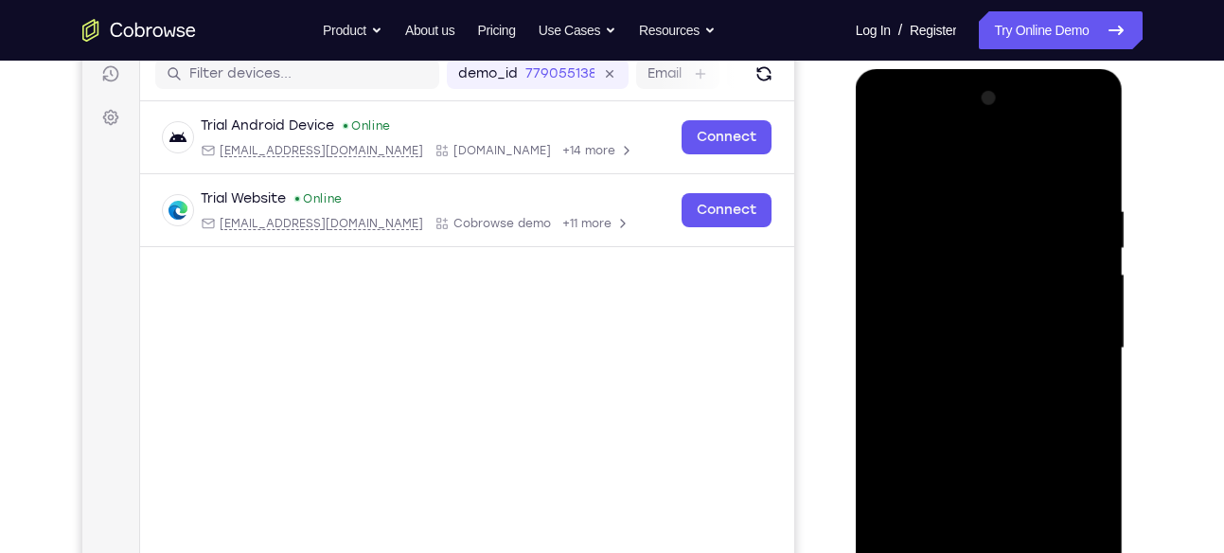
scroll to position [243, 0]
drag, startPoint x: 1070, startPoint y: 204, endPoint x: 864, endPoint y: 240, distance: 209.4
click at [864, 240] on div at bounding box center [989, 352] width 268 height 564
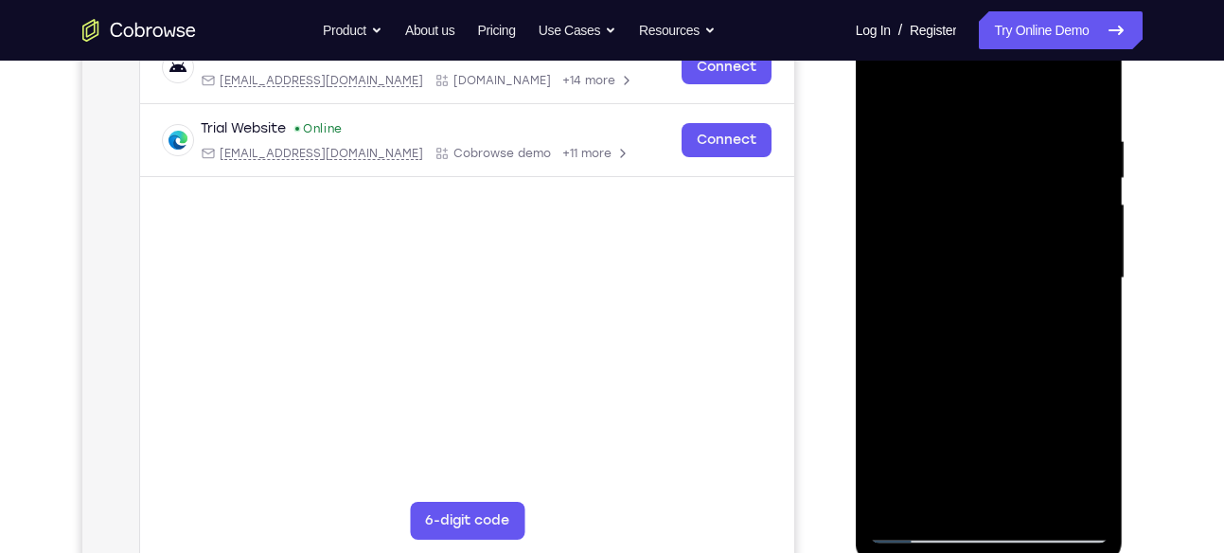
scroll to position [315, 0]
click at [1077, 250] on div at bounding box center [989, 277] width 238 height 530
click at [1084, 268] on div at bounding box center [989, 277] width 238 height 530
click at [1036, 208] on div at bounding box center [989, 277] width 238 height 530
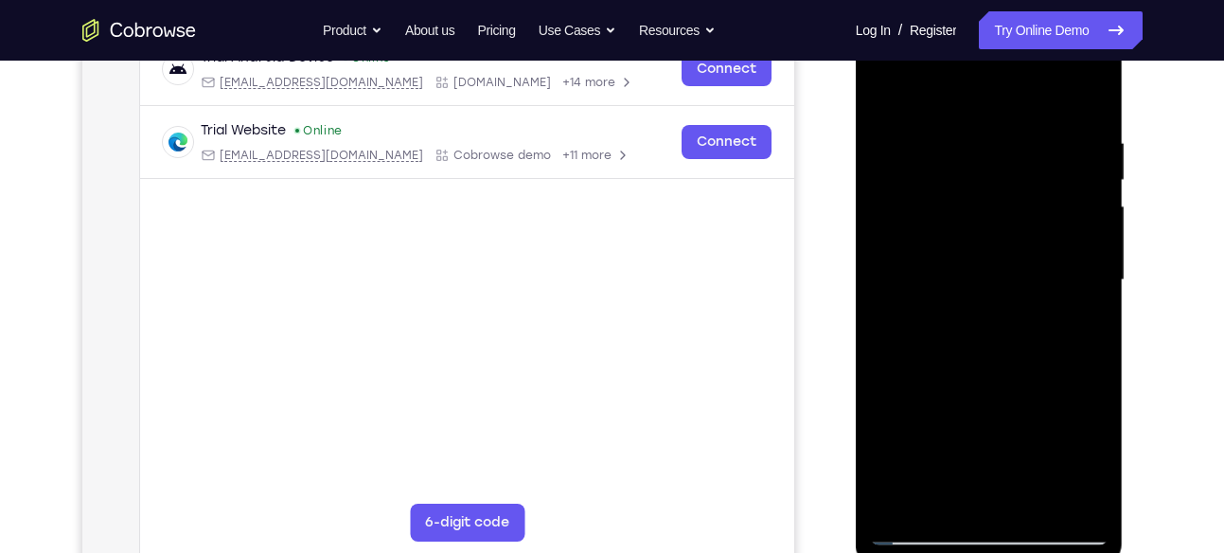
scroll to position [306, 0]
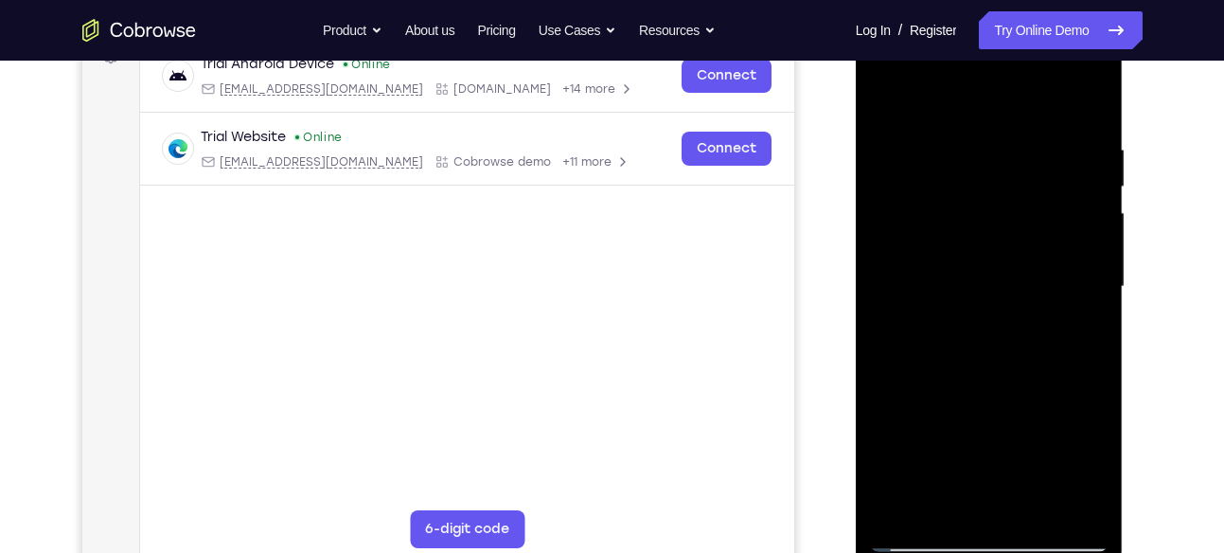
click at [1073, 203] on div at bounding box center [989, 287] width 238 height 530
click at [890, 263] on div at bounding box center [989, 287] width 238 height 530
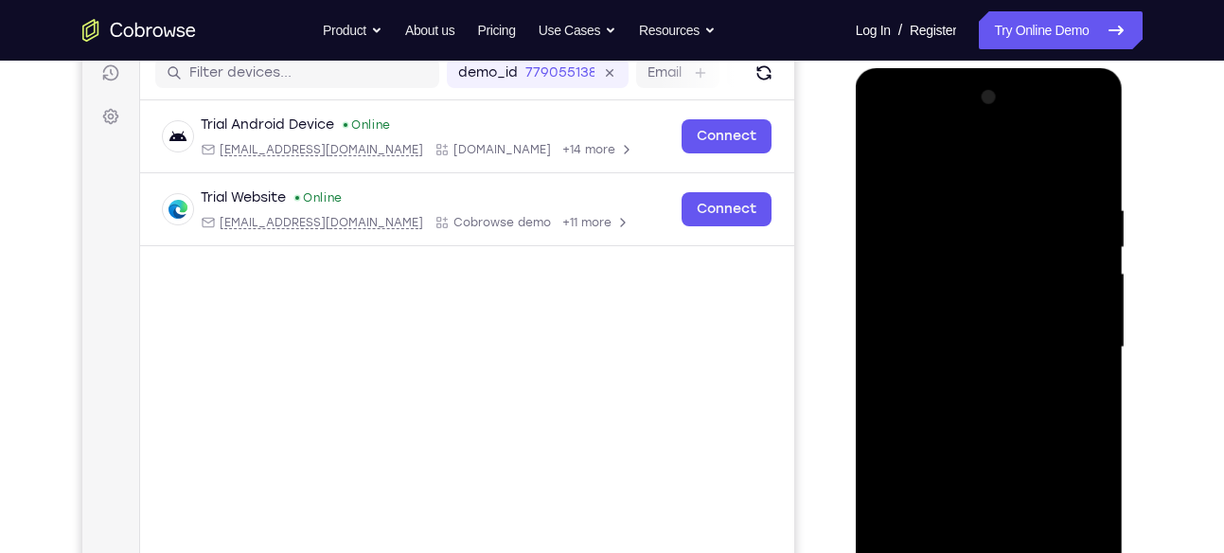
scroll to position [244, 0]
click at [888, 212] on div at bounding box center [989, 348] width 238 height 530
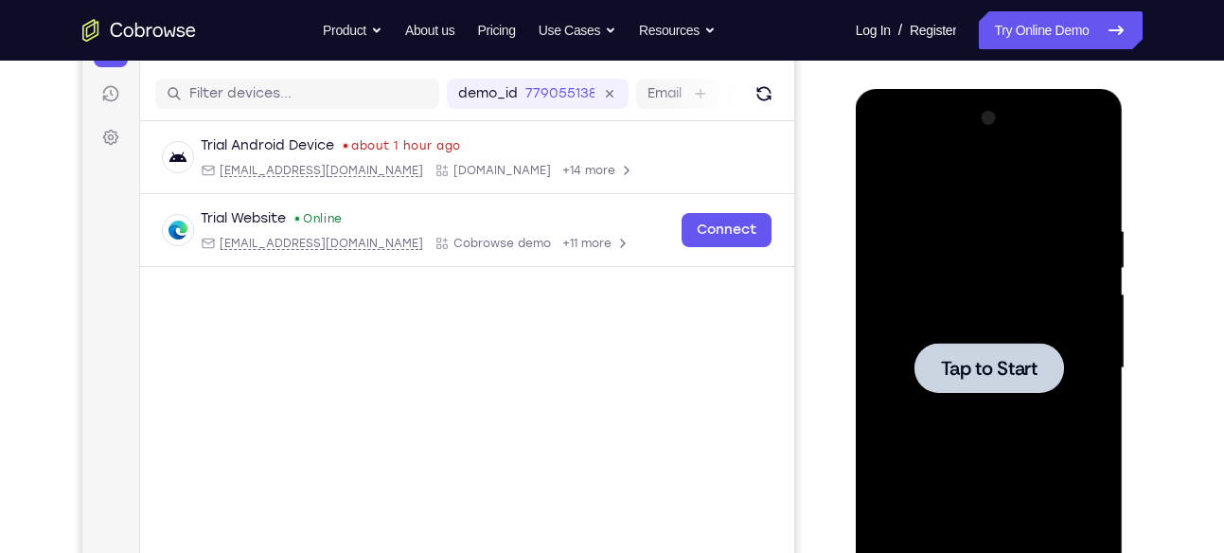
scroll to position [223, 0]
click at [961, 360] on span "Tap to Start" at bounding box center [989, 369] width 97 height 19
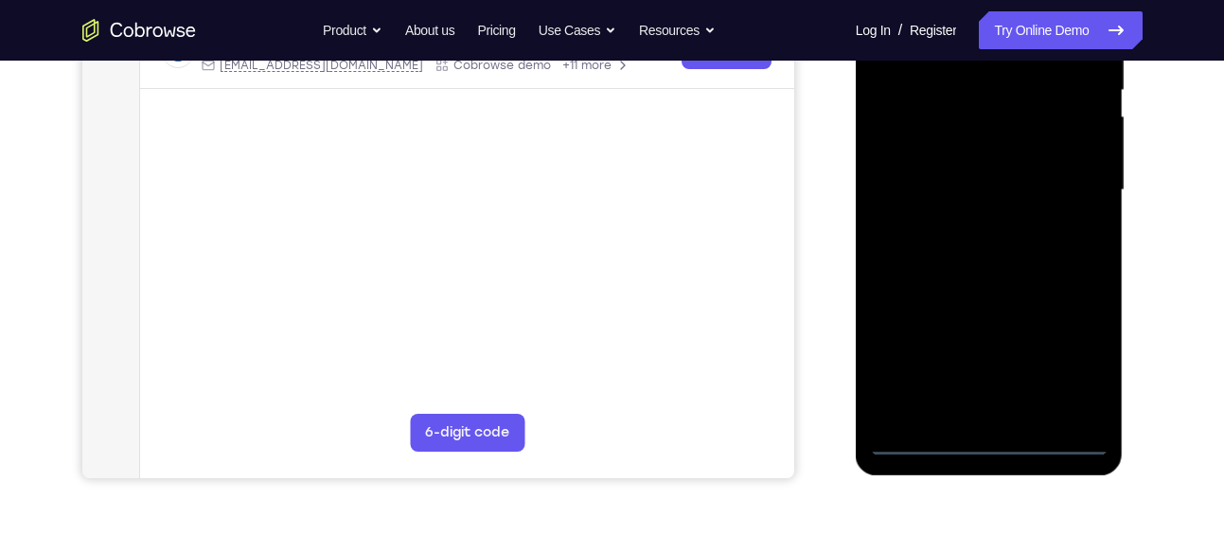
scroll to position [410, 0]
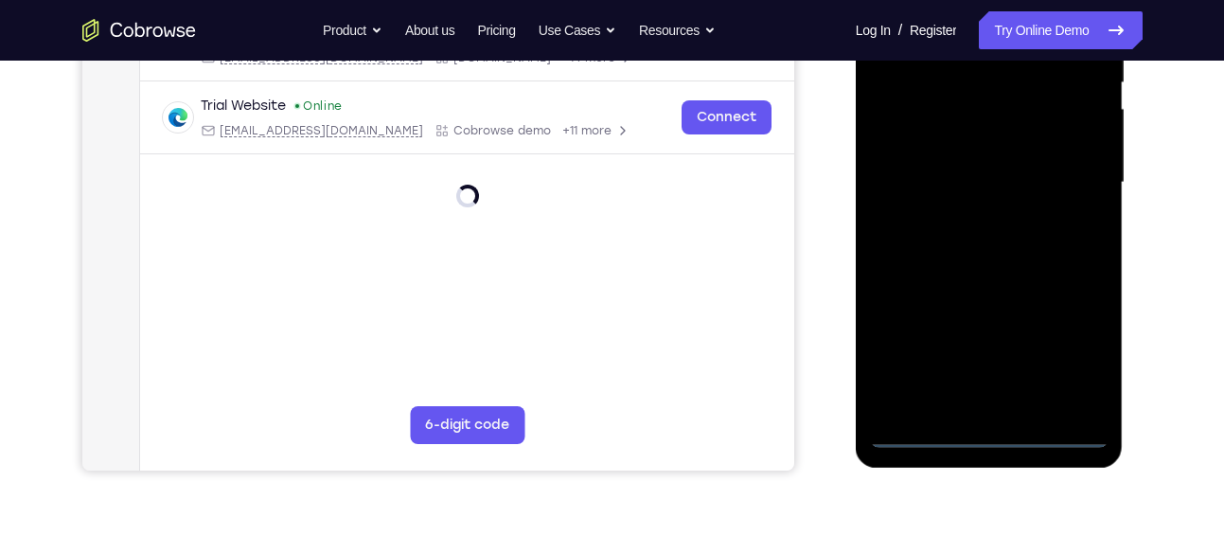
click at [992, 434] on div at bounding box center [989, 183] width 238 height 530
click at [1068, 367] on div at bounding box center [989, 183] width 238 height 530
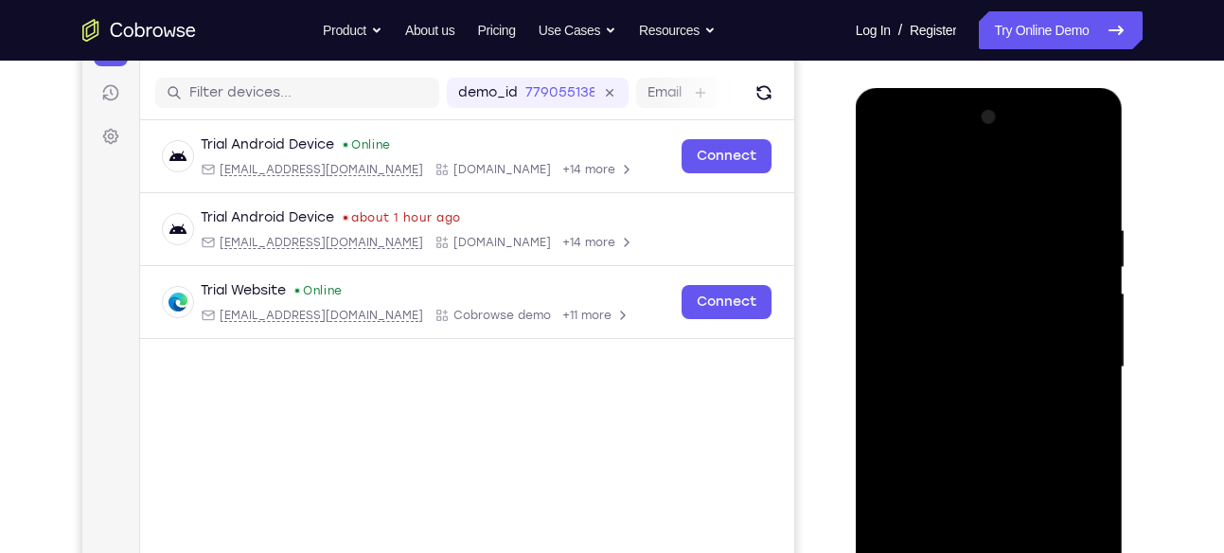
scroll to position [226, 0]
click at [891, 140] on div at bounding box center [989, 366] width 238 height 530
click at [916, 312] on div at bounding box center [989, 366] width 238 height 530
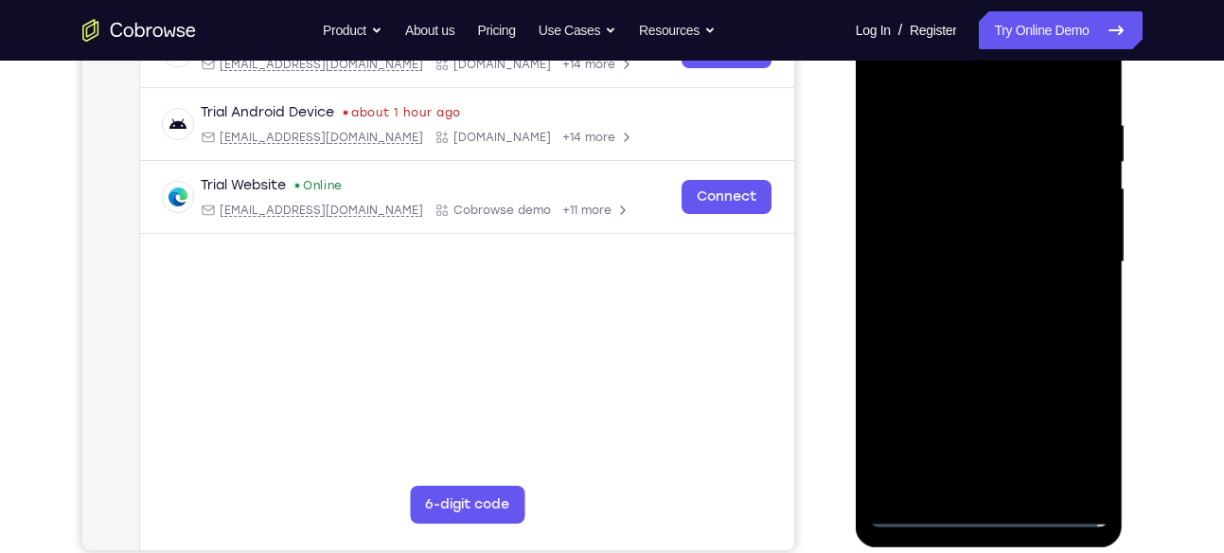
scroll to position [329, 0]
click at [973, 252] on div at bounding box center [989, 263] width 238 height 530
click at [1010, 239] on div at bounding box center [989, 263] width 238 height 530
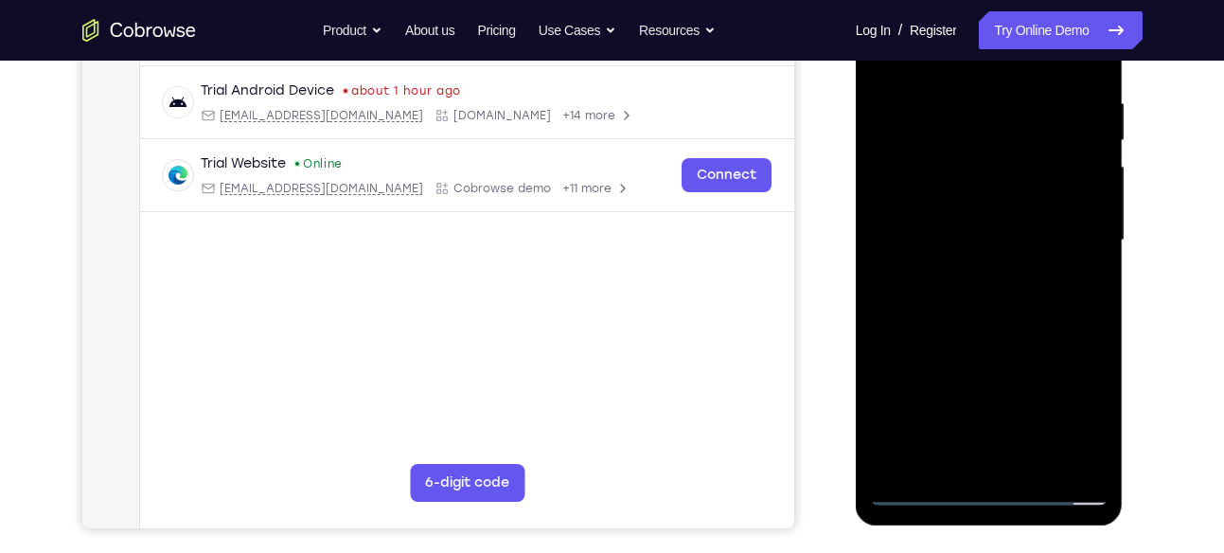
scroll to position [342, 0]
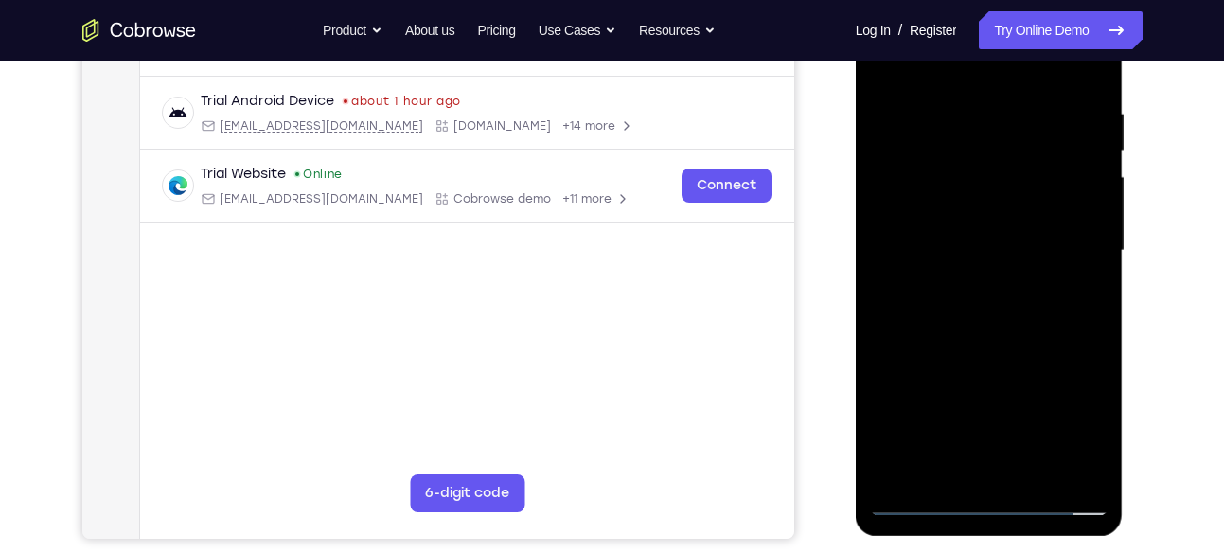
click at [943, 254] on div at bounding box center [989, 251] width 238 height 530
click at [961, 317] on div at bounding box center [989, 251] width 238 height 530
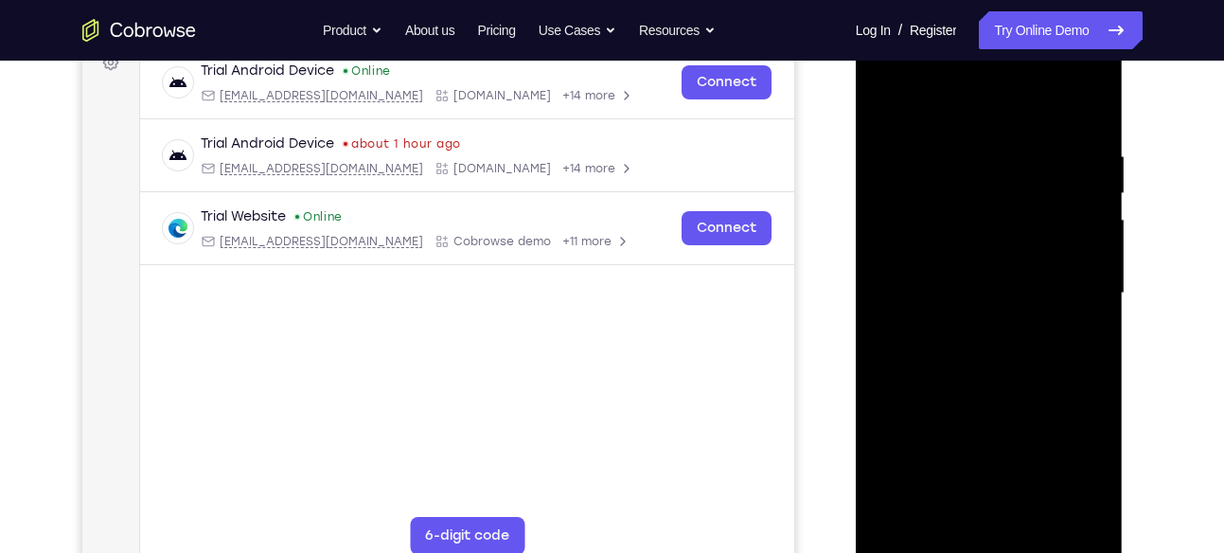
click at [1031, 104] on div at bounding box center [989, 293] width 238 height 530
click at [991, 134] on div at bounding box center [989, 293] width 238 height 530
click at [955, 299] on div at bounding box center [989, 293] width 238 height 530
drag, startPoint x: 967, startPoint y: 319, endPoint x: 969, endPoint y: 191, distance: 127.8
click at [969, 191] on div at bounding box center [989, 293] width 238 height 530
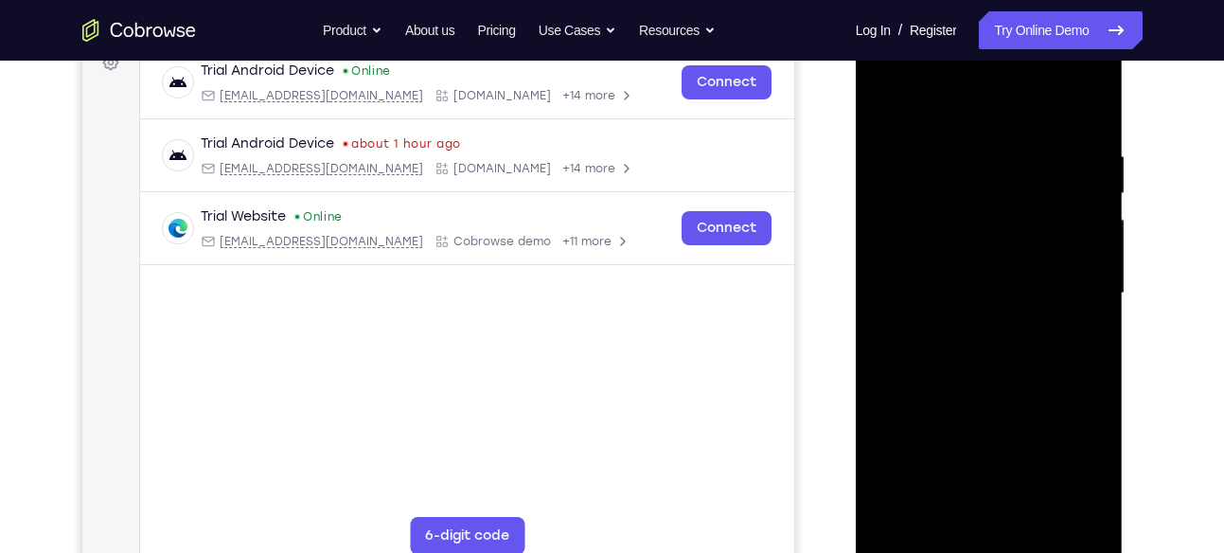
click at [975, 332] on div at bounding box center [989, 293] width 238 height 530
click at [949, 267] on div at bounding box center [989, 293] width 238 height 530
click at [949, 261] on div at bounding box center [989, 293] width 238 height 530
click at [1027, 324] on div at bounding box center [989, 293] width 238 height 530
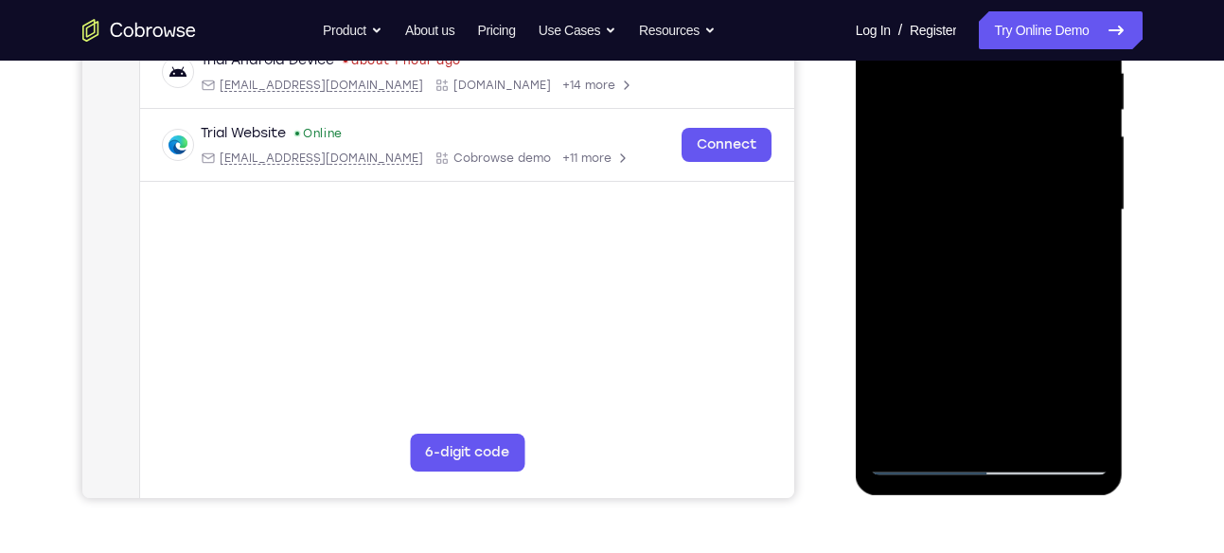
scroll to position [384, 0]
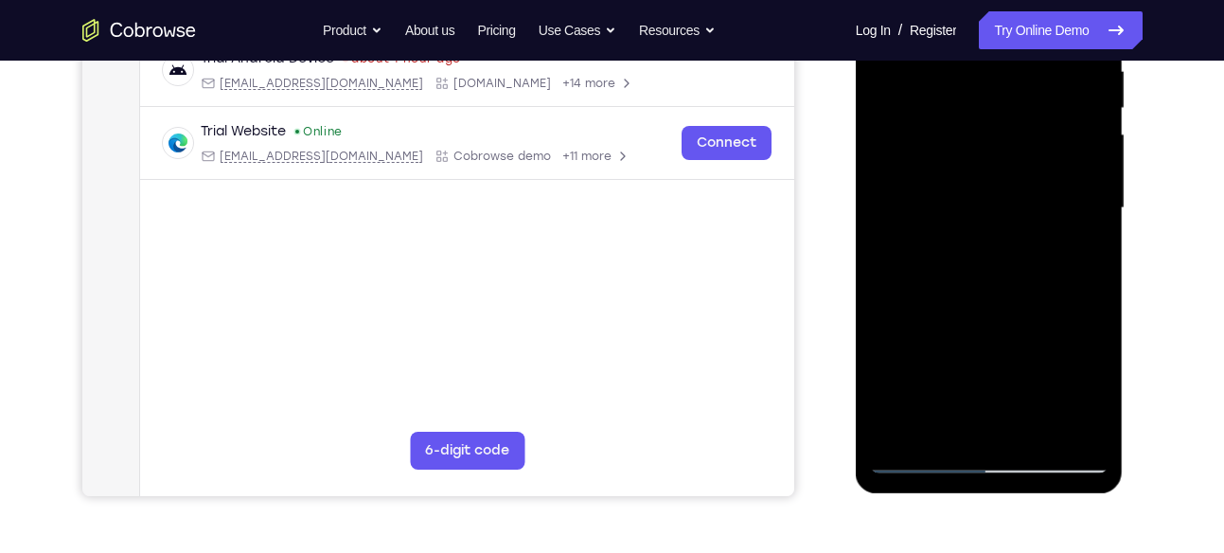
drag, startPoint x: 1032, startPoint y: 368, endPoint x: 1024, endPoint y: 217, distance: 151.6
click at [1024, 217] on div at bounding box center [989, 208] width 238 height 530
drag, startPoint x: 1012, startPoint y: 379, endPoint x: 1012, endPoint y: 326, distance: 53.9
click at [1012, 326] on div at bounding box center [989, 208] width 238 height 530
drag, startPoint x: 1031, startPoint y: 336, endPoint x: 1010, endPoint y: 37, distance: 299.8
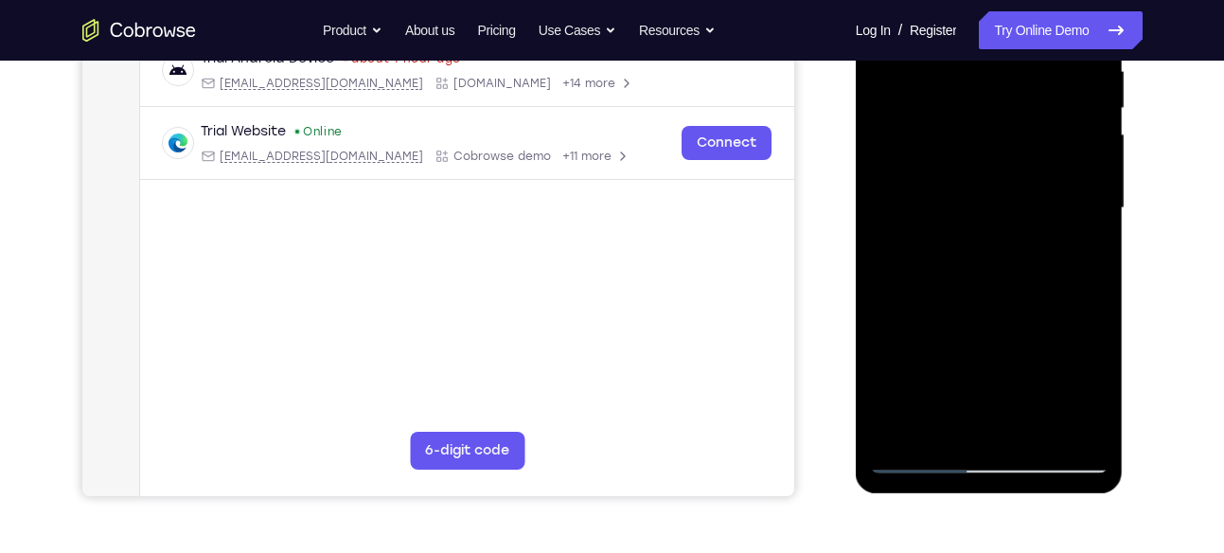
click at [1010, 37] on div at bounding box center [989, 208] width 238 height 530
drag, startPoint x: 1004, startPoint y: 325, endPoint x: 1018, endPoint y: -19, distance: 343.8
click at [1018, 0] on div at bounding box center [989, 208] width 238 height 530
drag, startPoint x: 1023, startPoint y: 313, endPoint x: 1017, endPoint y: -12, distance: 325.6
click at [1017, 0] on div at bounding box center [989, 208] width 238 height 530
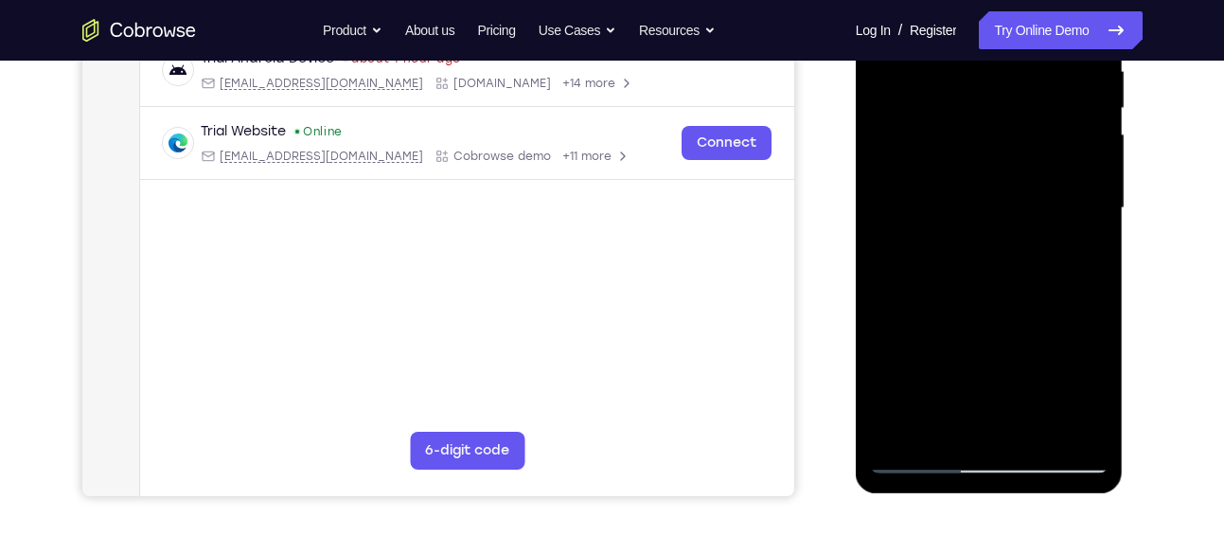
drag, startPoint x: 1008, startPoint y: 312, endPoint x: 1018, endPoint y: -7, distance: 319.1
click at [1018, 0] on div at bounding box center [989, 208] width 238 height 530
drag, startPoint x: 1034, startPoint y: 355, endPoint x: 1044, endPoint y: 17, distance: 338.0
click at [1044, 17] on div at bounding box center [989, 208] width 238 height 530
drag, startPoint x: 1003, startPoint y: 212, endPoint x: 1024, endPoint y: 505, distance: 294.1
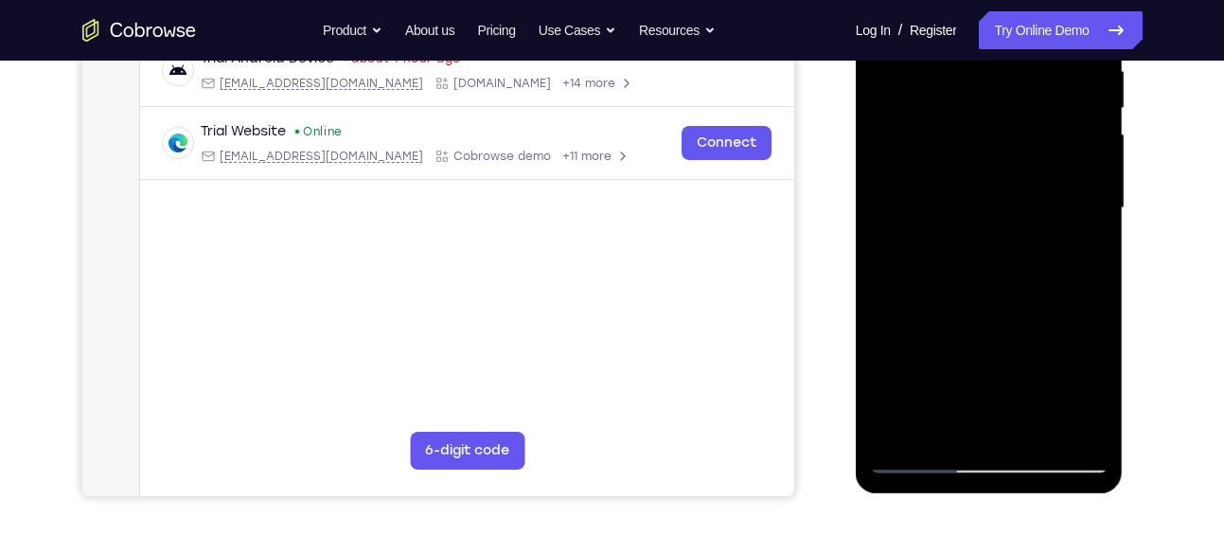
click at [1024, 497] on html "Online web based iOS Simulators and Android Emulators. Run iPhone, iPad, Mobile…" at bounding box center [990, 213] width 270 height 568
drag, startPoint x: 1014, startPoint y: 140, endPoint x: 979, endPoint y: 505, distance: 366.9
click at [979, 497] on html "Online web based iOS Simulators and Android Emulators. Run iPhone, iPad, Mobile…" at bounding box center [990, 213] width 270 height 568
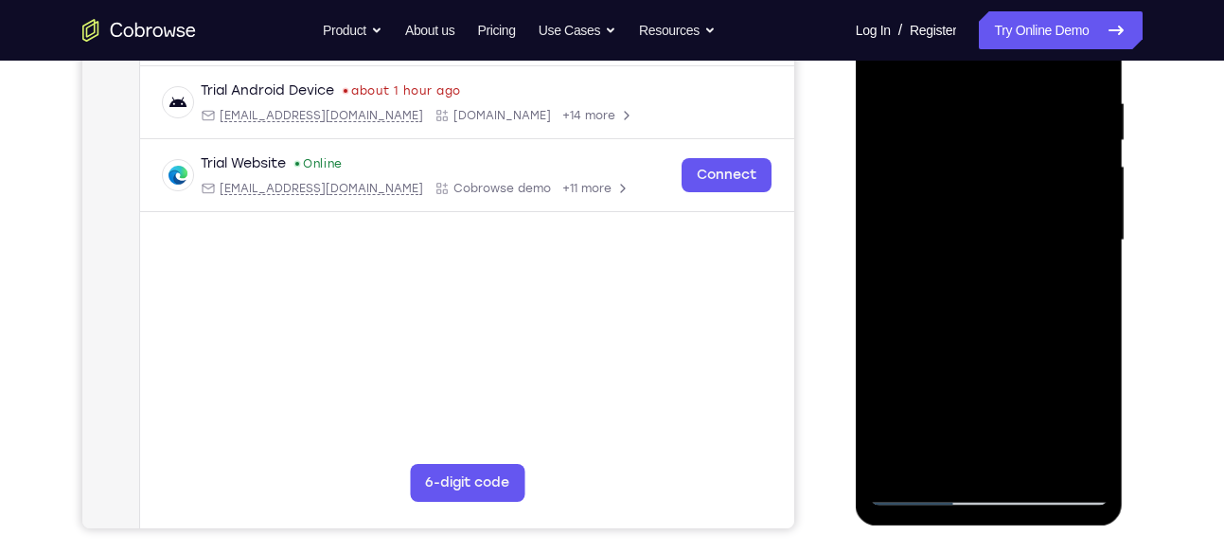
scroll to position [353, 0]
drag, startPoint x: 1017, startPoint y: 190, endPoint x: 1029, endPoint y: 505, distance: 315.3
click at [1029, 505] on div at bounding box center [989, 242] width 268 height 564
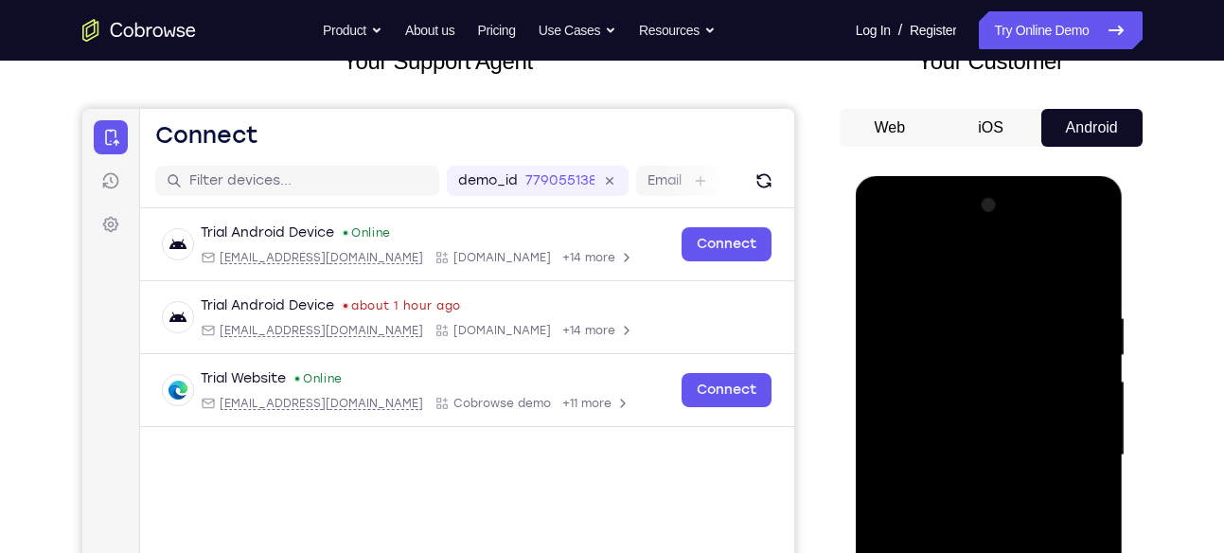
scroll to position [292, 0]
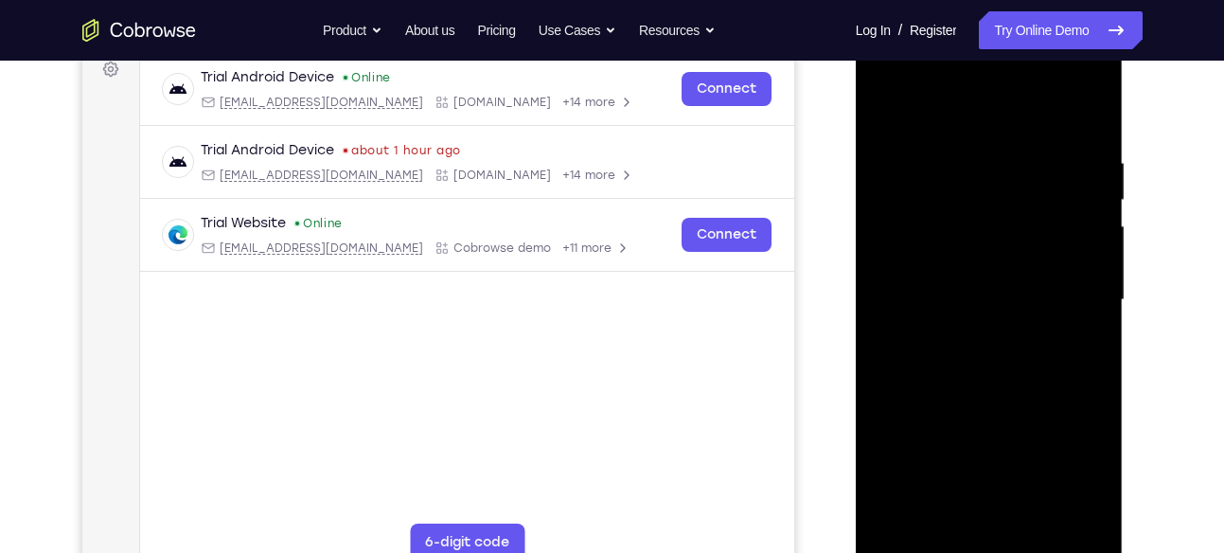
click at [1065, 100] on div at bounding box center [989, 300] width 238 height 530
click at [887, 116] on div at bounding box center [989, 300] width 238 height 530
click at [1095, 72] on div at bounding box center [989, 300] width 238 height 530
click at [1027, 443] on div at bounding box center [989, 300] width 238 height 530
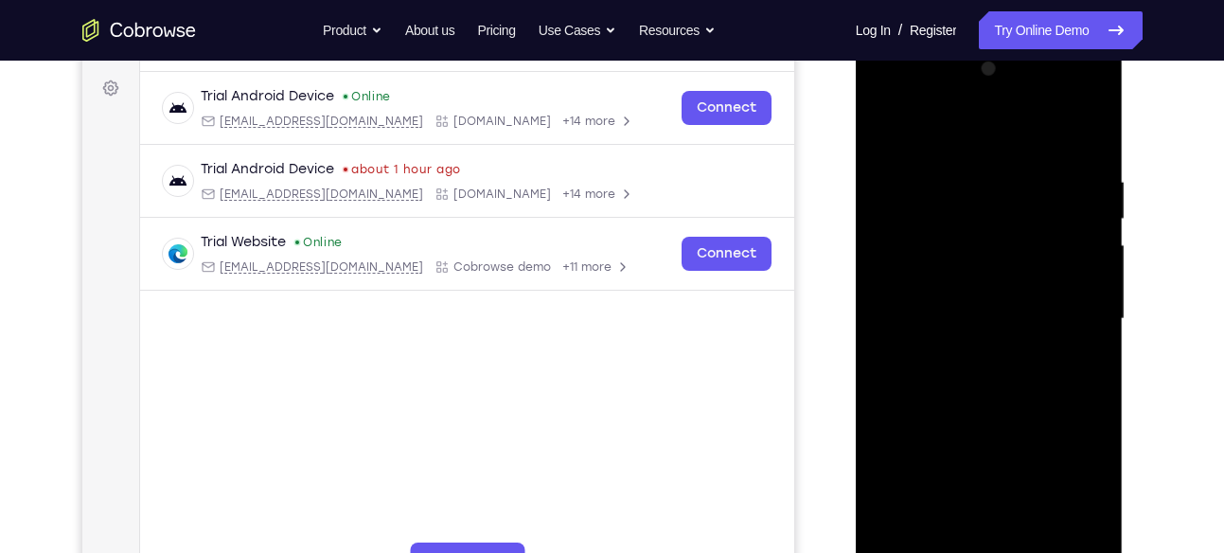
scroll to position [273, 0]
click at [1023, 347] on div at bounding box center [989, 320] width 238 height 530
click at [1011, 105] on div at bounding box center [989, 320] width 238 height 530
click at [970, 136] on div at bounding box center [989, 320] width 238 height 530
click at [1088, 122] on div at bounding box center [989, 320] width 238 height 530
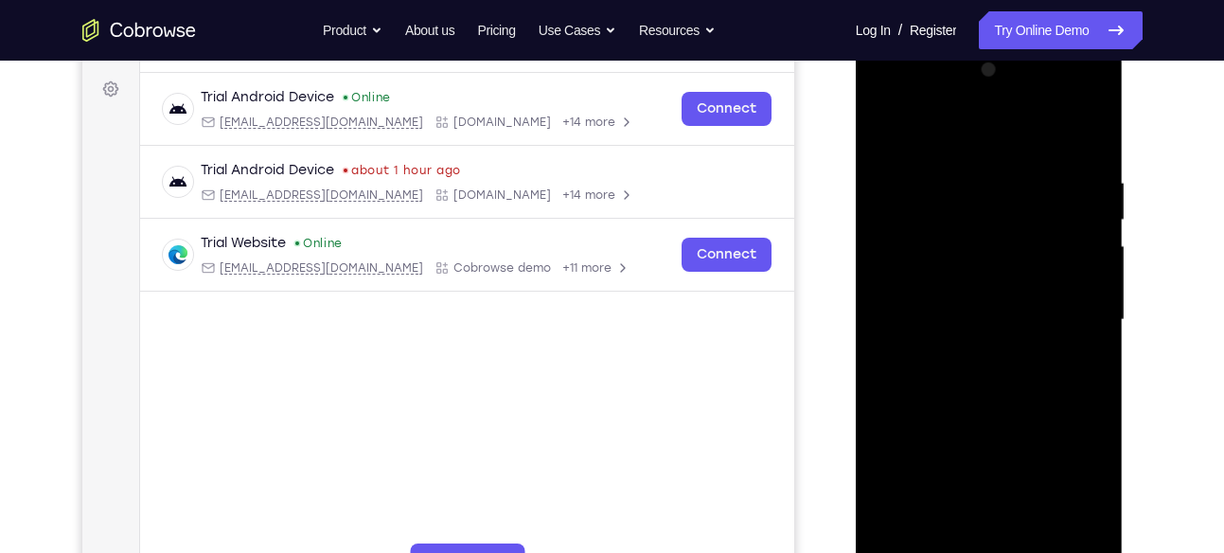
click at [1078, 120] on div at bounding box center [989, 320] width 238 height 530
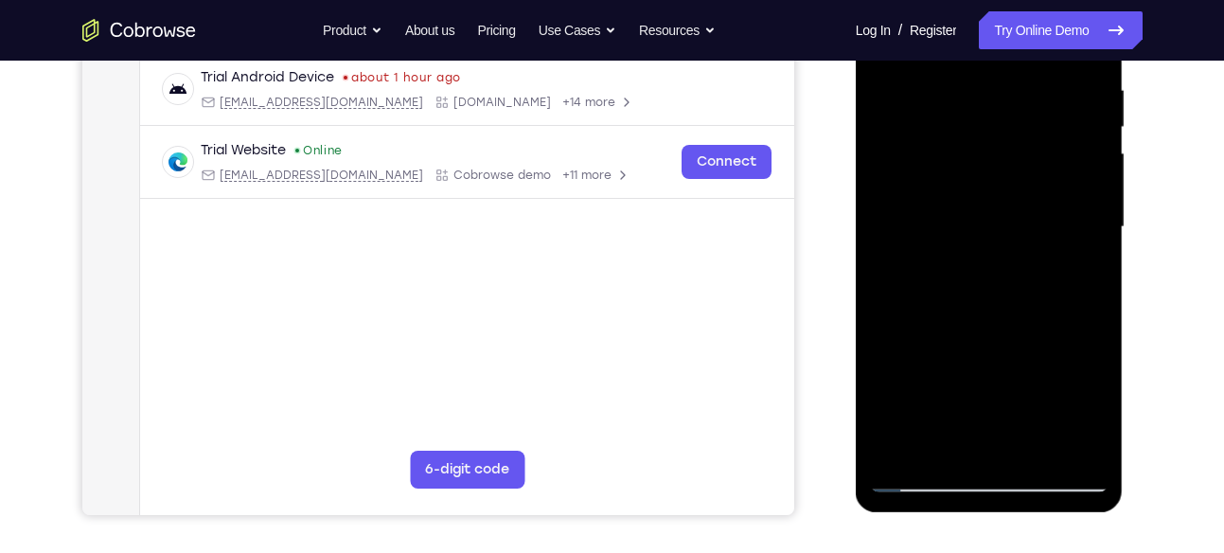
scroll to position [361, 0]
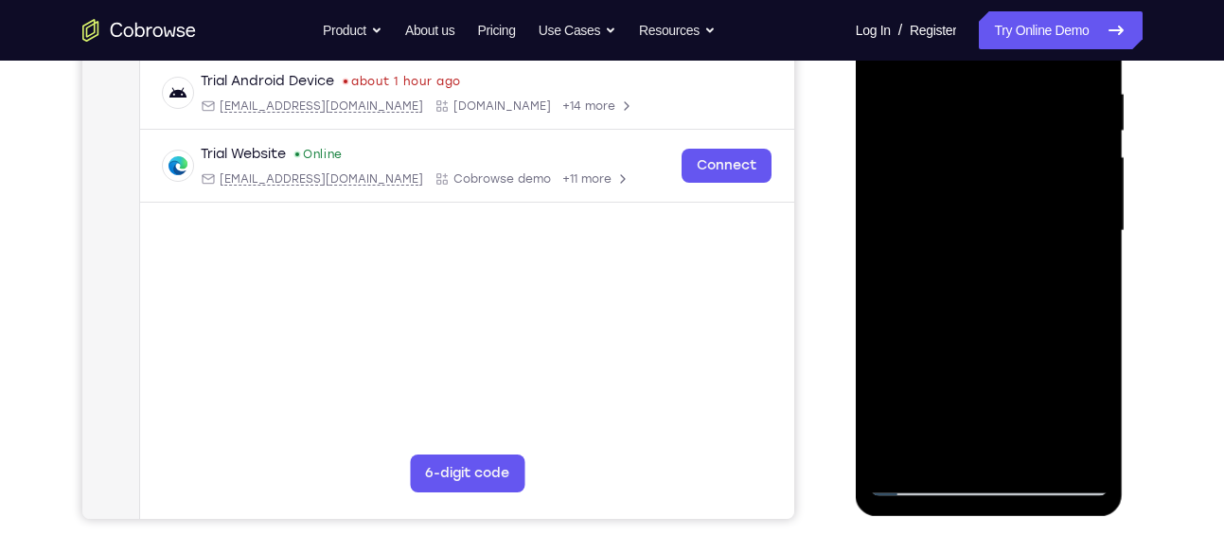
click at [1019, 294] on div at bounding box center [989, 231] width 238 height 530
